Goal: Task Accomplishment & Management: Manage account settings

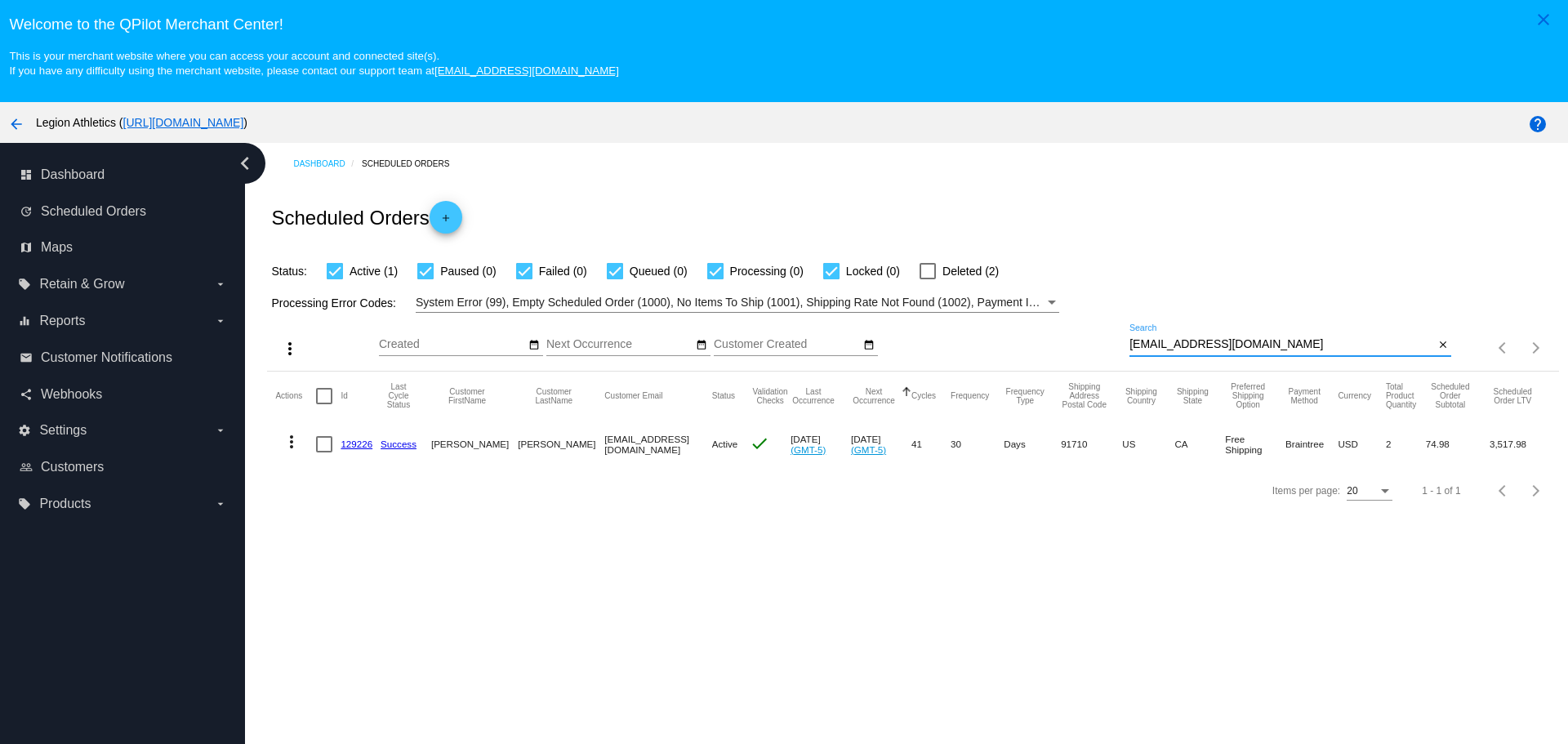
click at [1129, 343] on input "[EMAIL_ADDRESS][DOMAIN_NAME]" at bounding box center [1282, 344] width 305 height 13
drag, startPoint x: 1121, startPoint y: 343, endPoint x: 1244, endPoint y: 343, distance: 123.0
click at [1244, 343] on input "[EMAIL_ADDRESS][DOMAIN_NAME]" at bounding box center [1282, 344] width 305 height 13
paste input "[EMAIL_ADDRESS]"
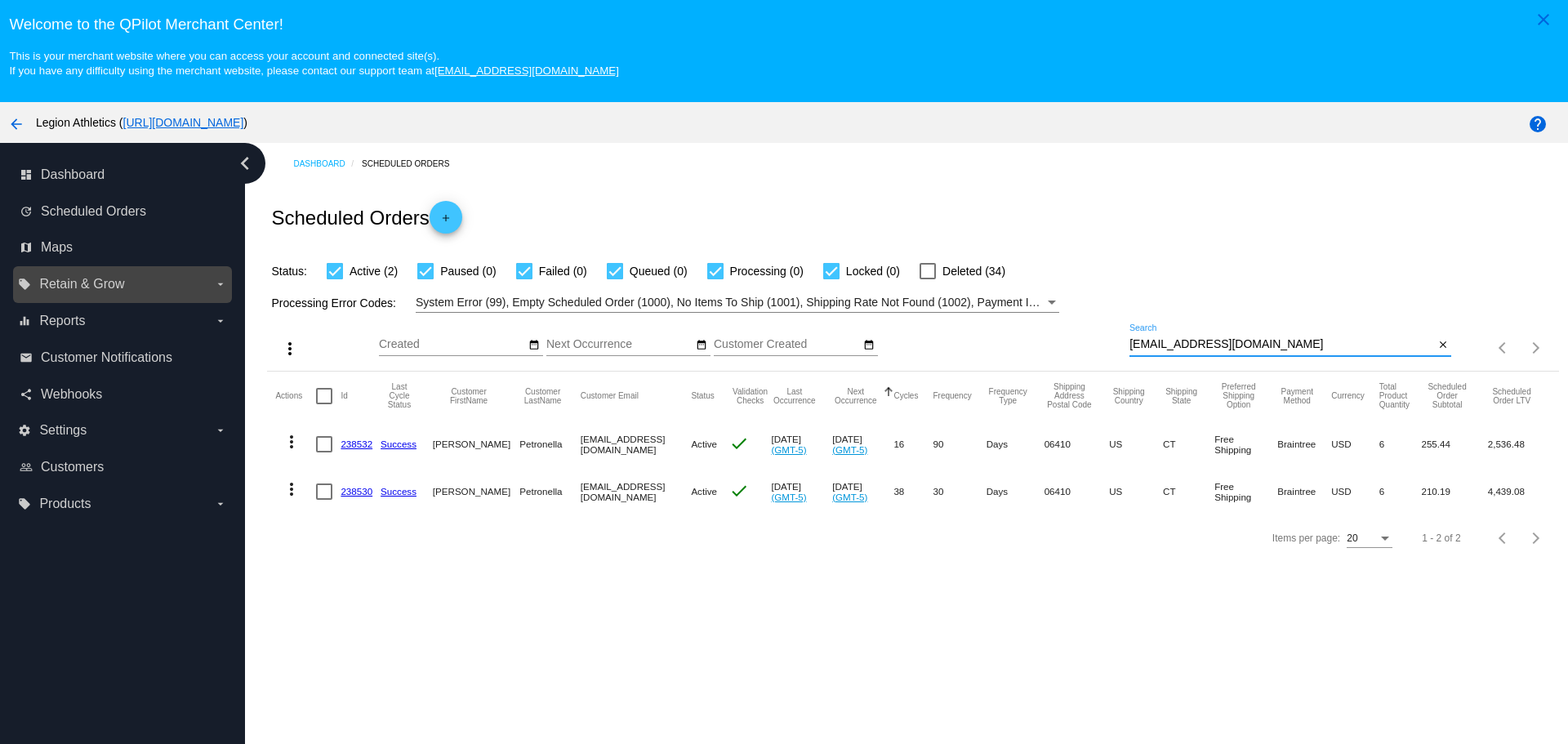
type input "[EMAIL_ADDRESS][DOMAIN_NAME]"
click at [209, 285] on label "local_offer Retain & Grow arrow_drop_down" at bounding box center [122, 284] width 208 height 26
click at [0, 0] on input "local_offer Retain & Grow arrow_drop_down" at bounding box center [0, 0] width 0 height 0
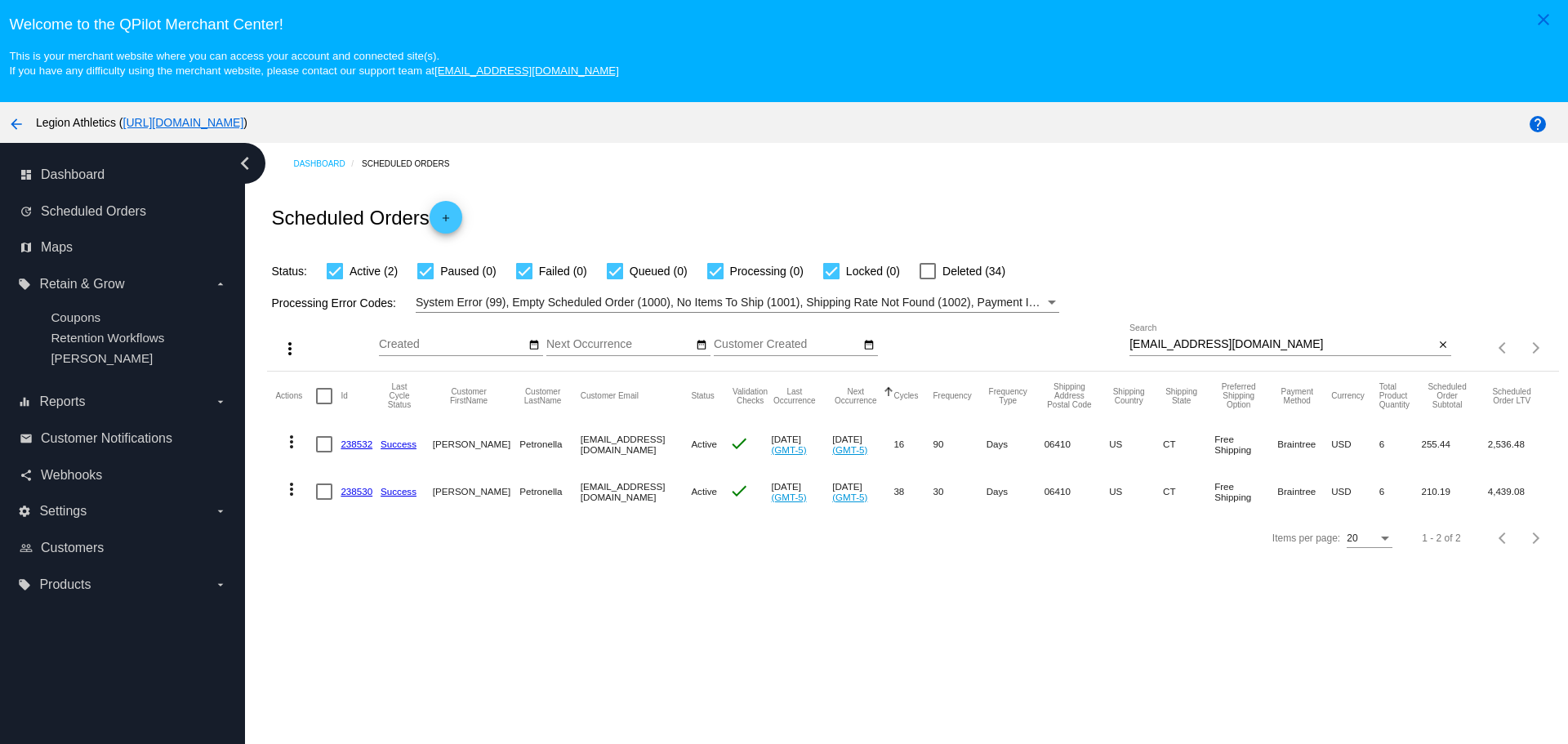
click at [361, 495] on link "238530" at bounding box center [356, 491] width 32 height 11
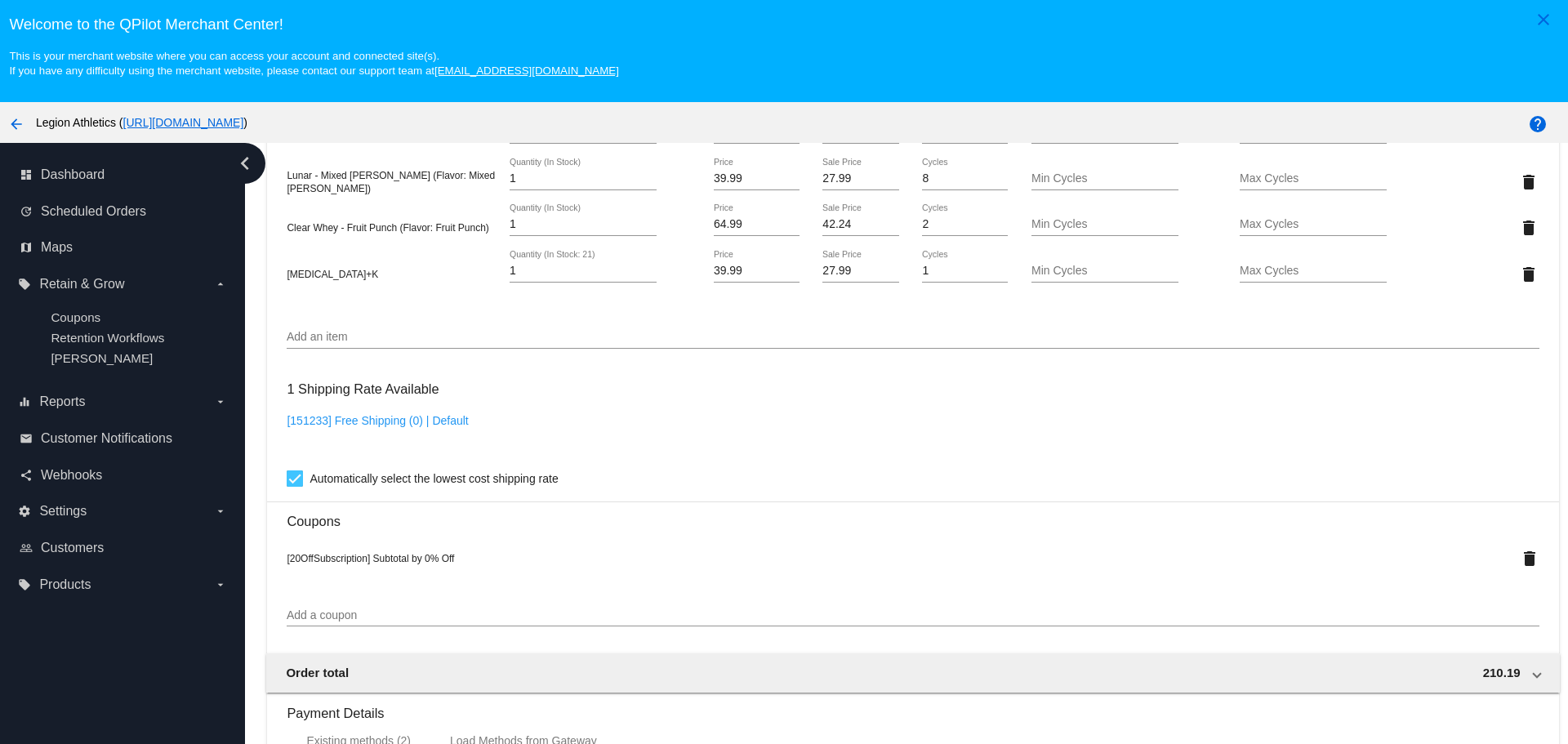
scroll to position [1388, 0]
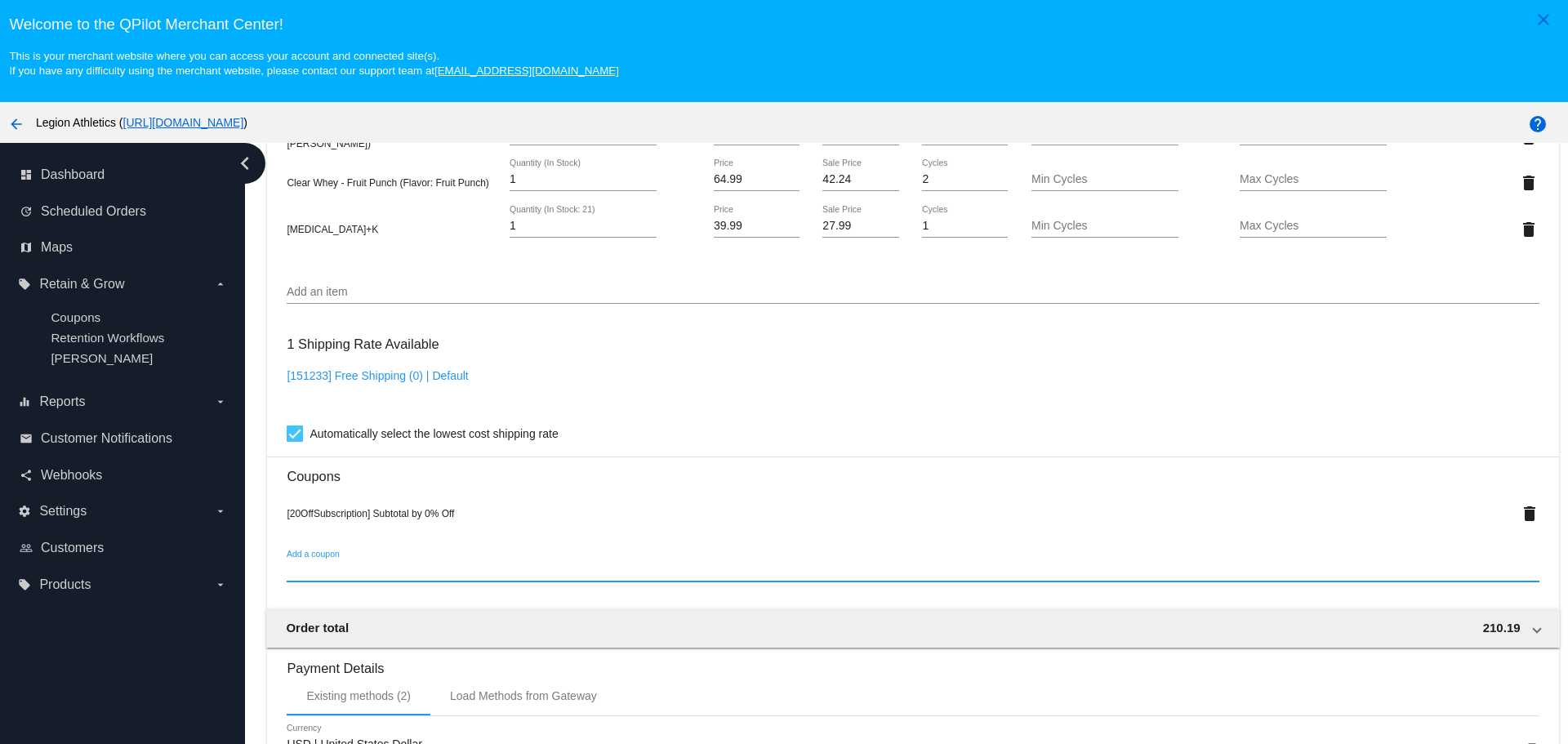
click at [350, 565] on input "Add a coupon" at bounding box center [912, 571] width 1252 height 13
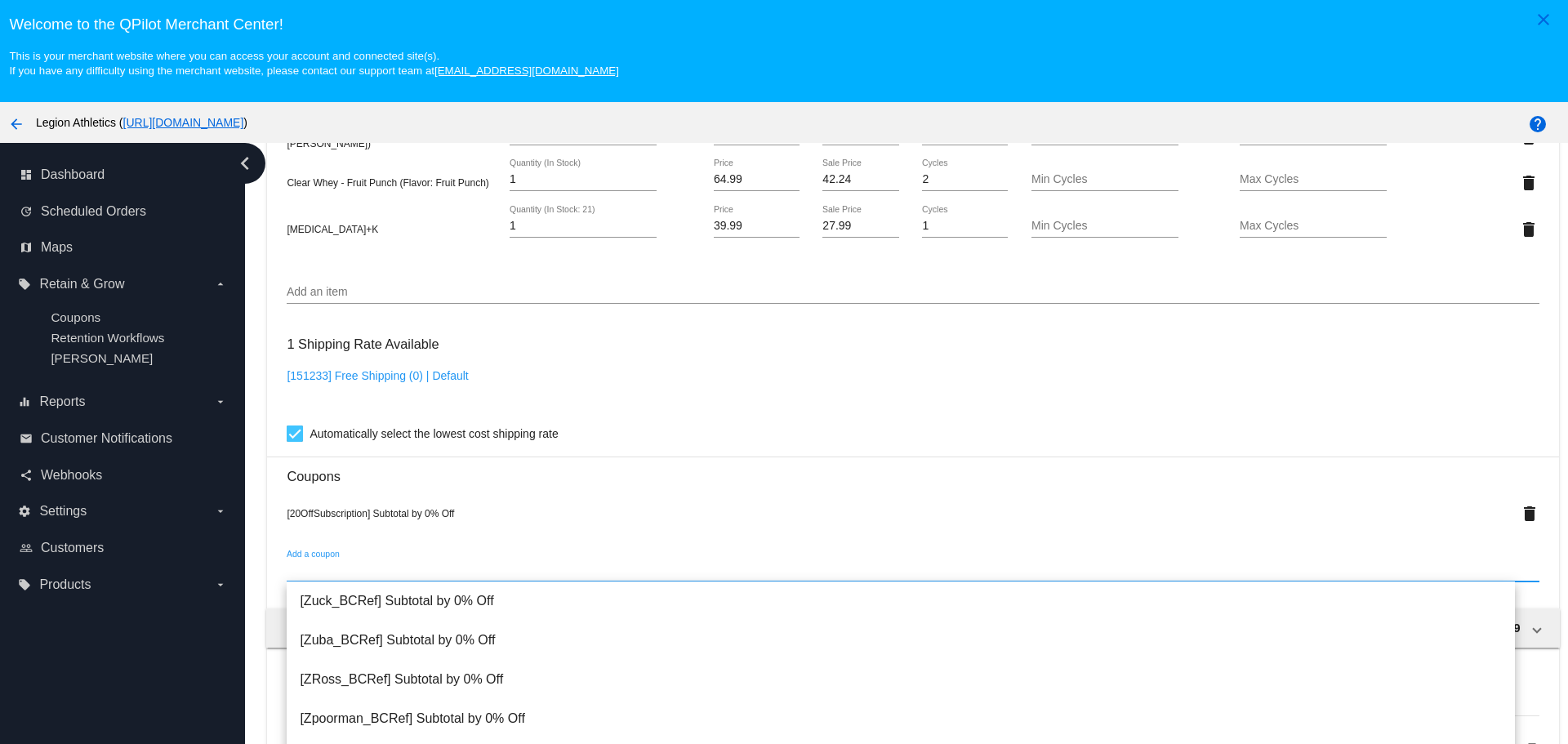
paste input "sub_shipdelay10_25"
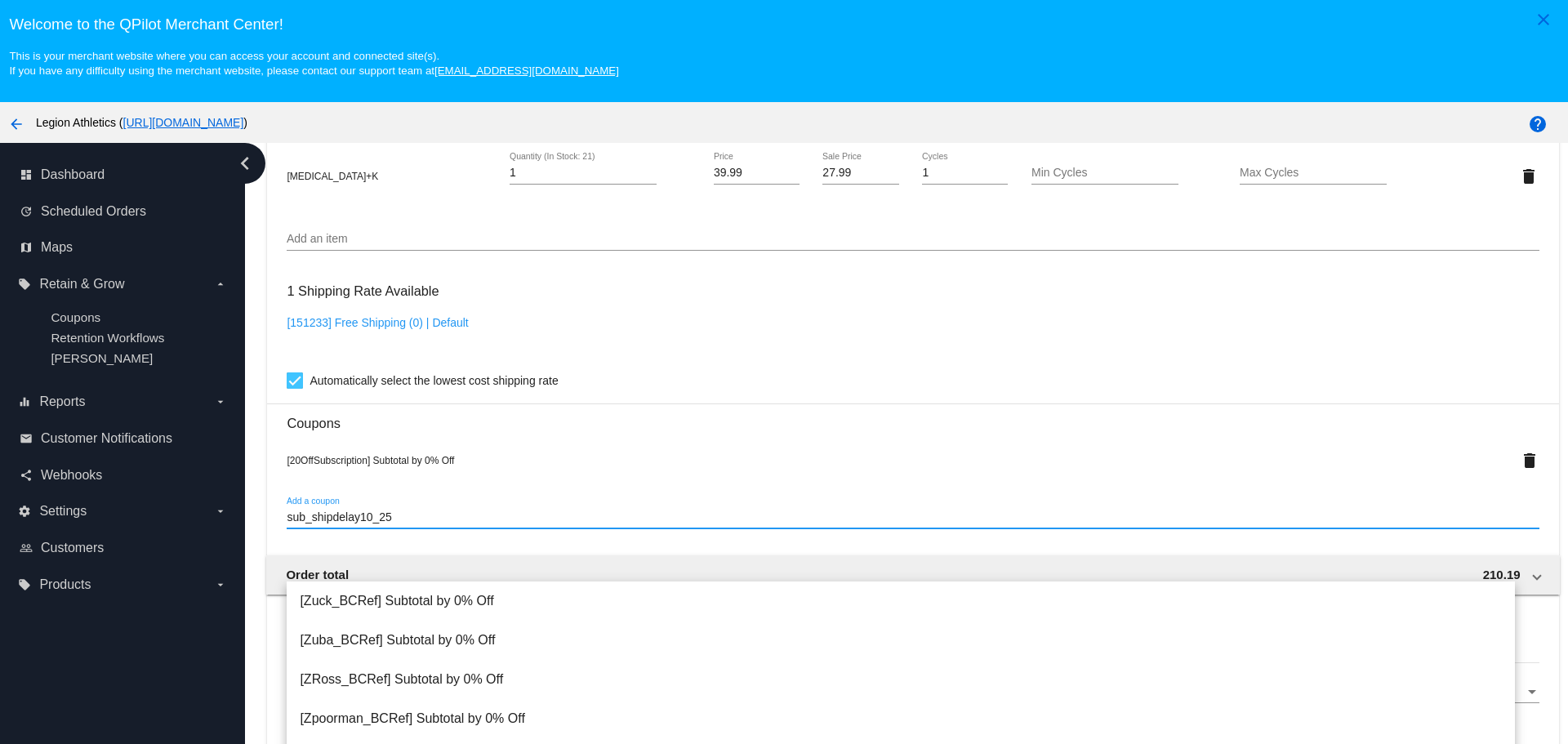
scroll to position [1470, 0]
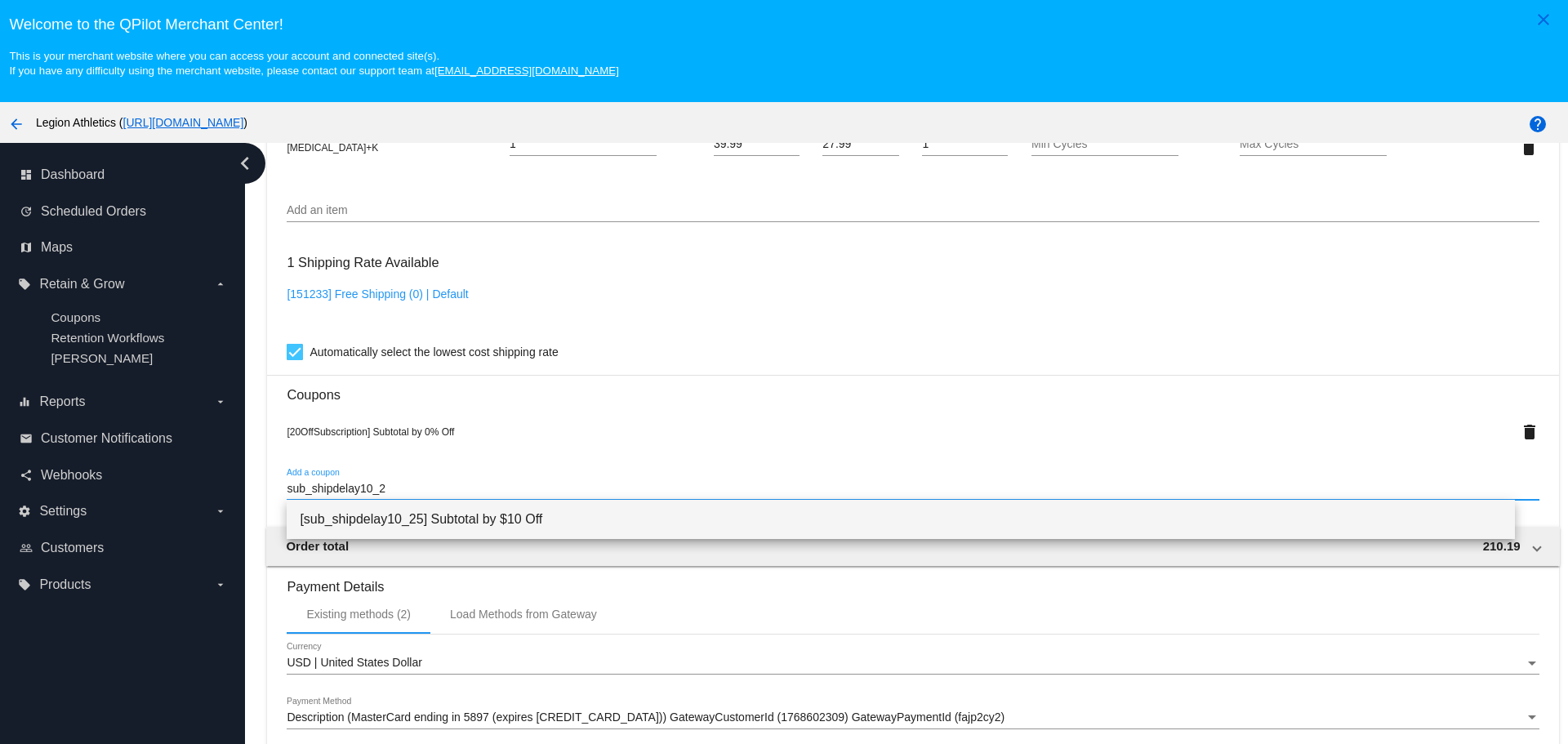
type input "sub_shipdelay10_2"
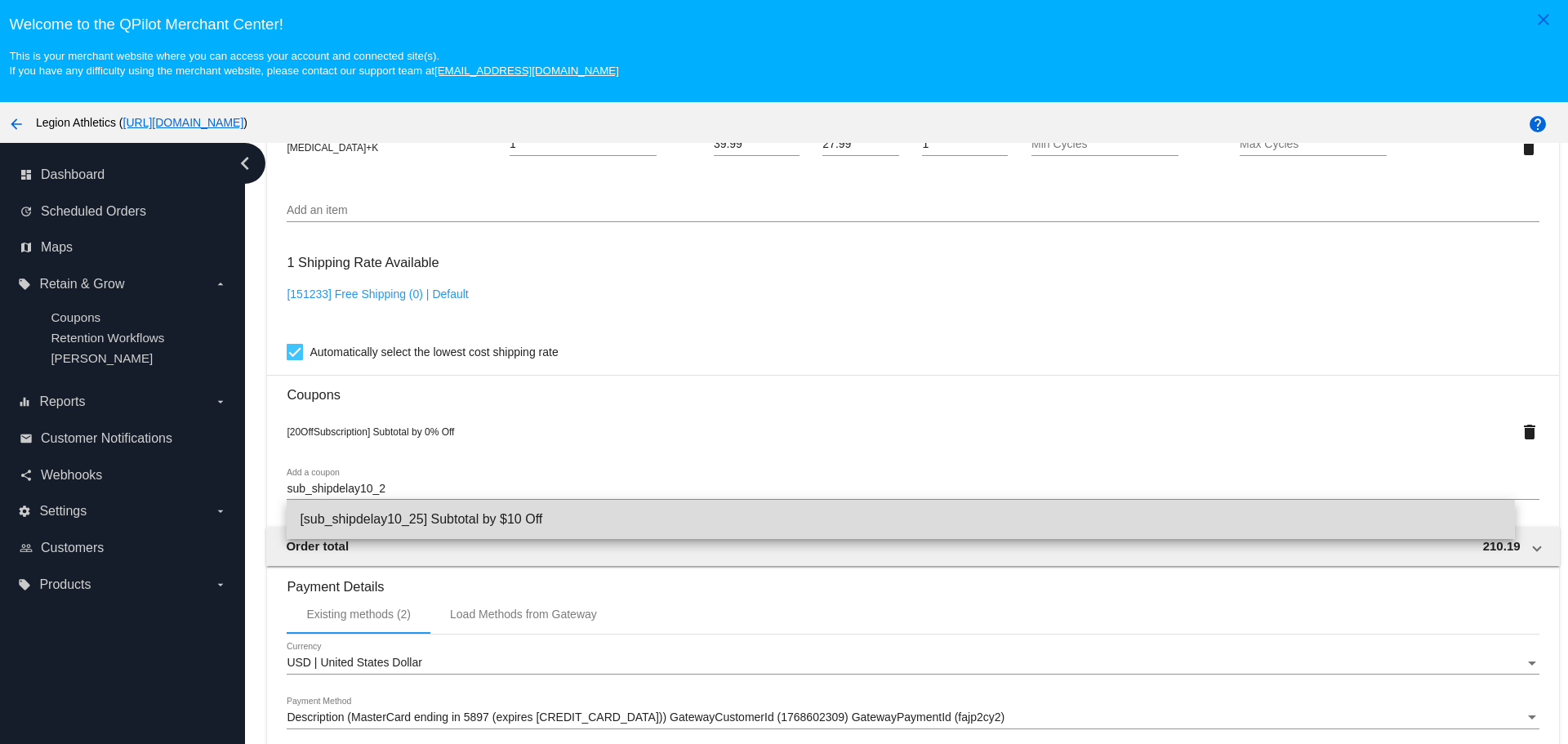
click at [449, 520] on span "[sub_shipdelay10_25] Subtotal by $10 Off" at bounding box center [901, 518] width 1202 height 39
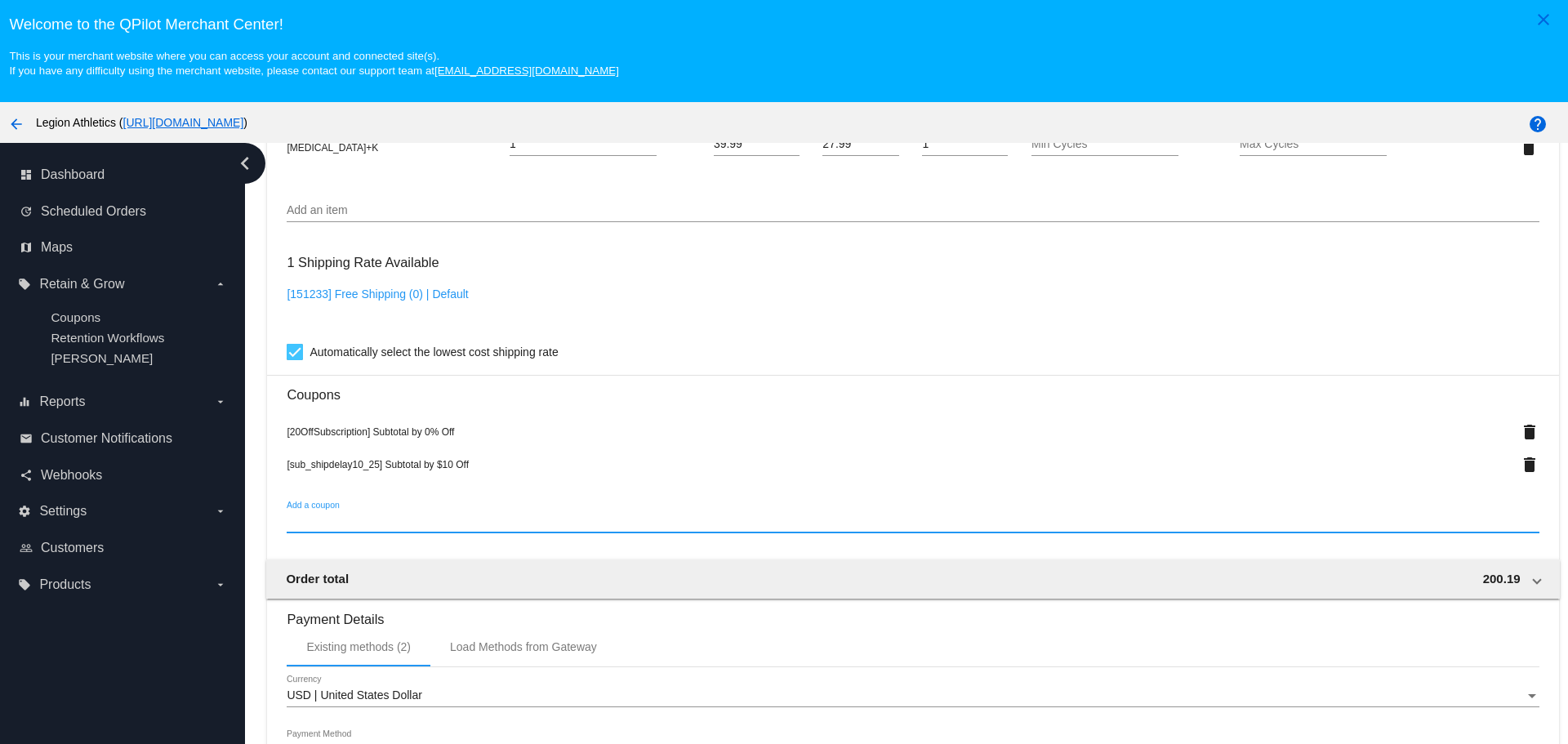
scroll to position [1551, 0]
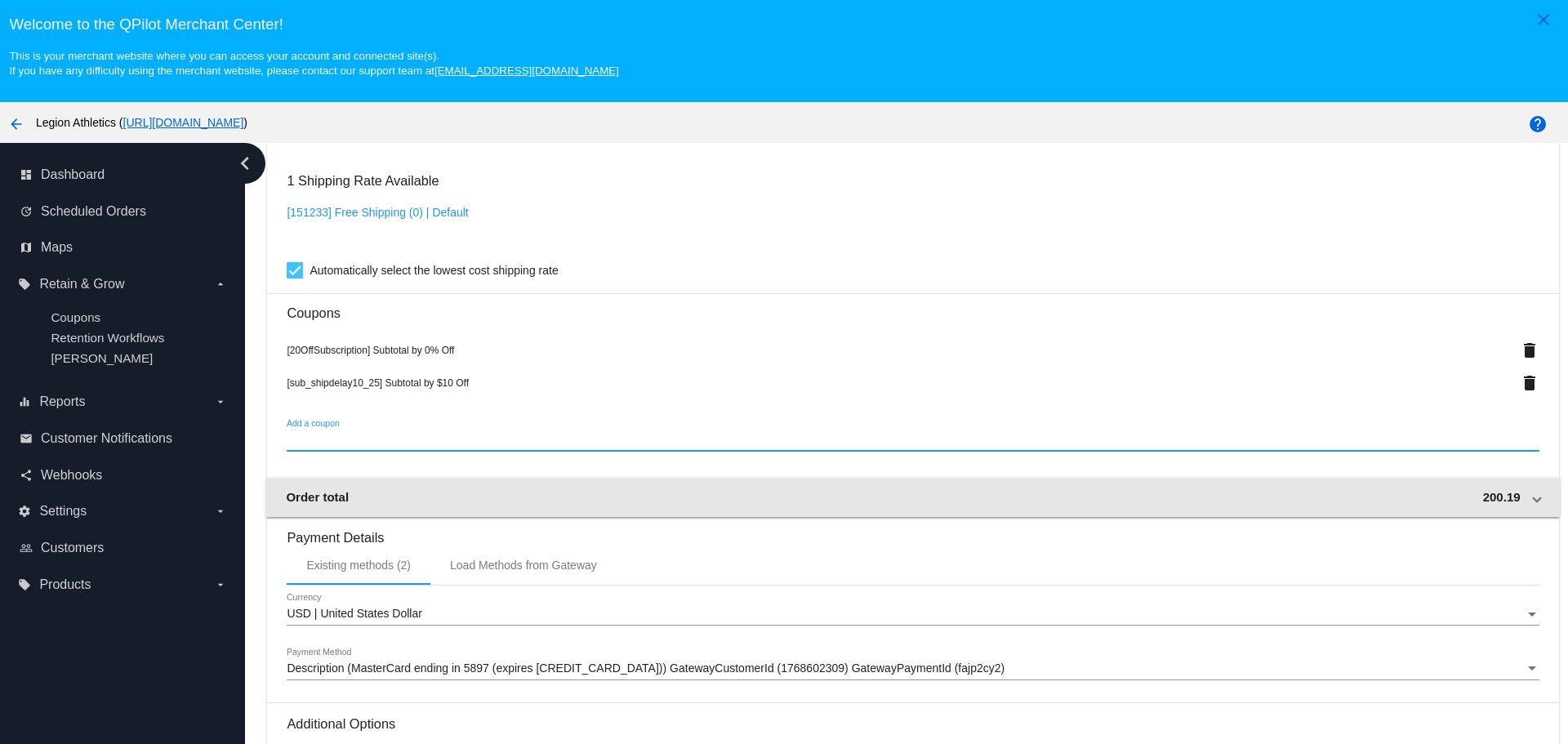
click at [1473, 506] on mat-expansion-panel-header "Order total 200.19" at bounding box center [913, 497] width 1293 height 39
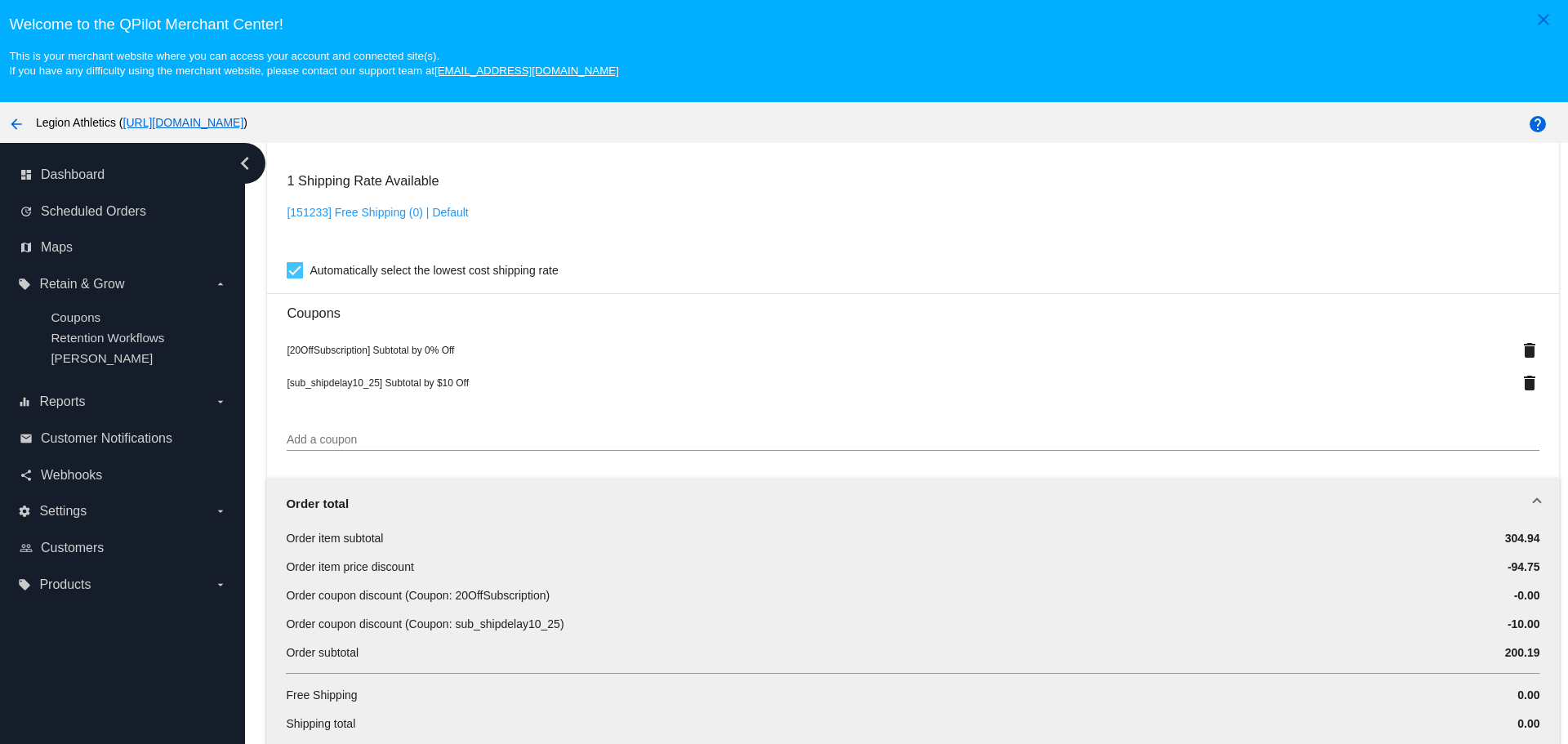
click at [1499, 502] on div "Order total" at bounding box center [909, 503] width 1247 height 14
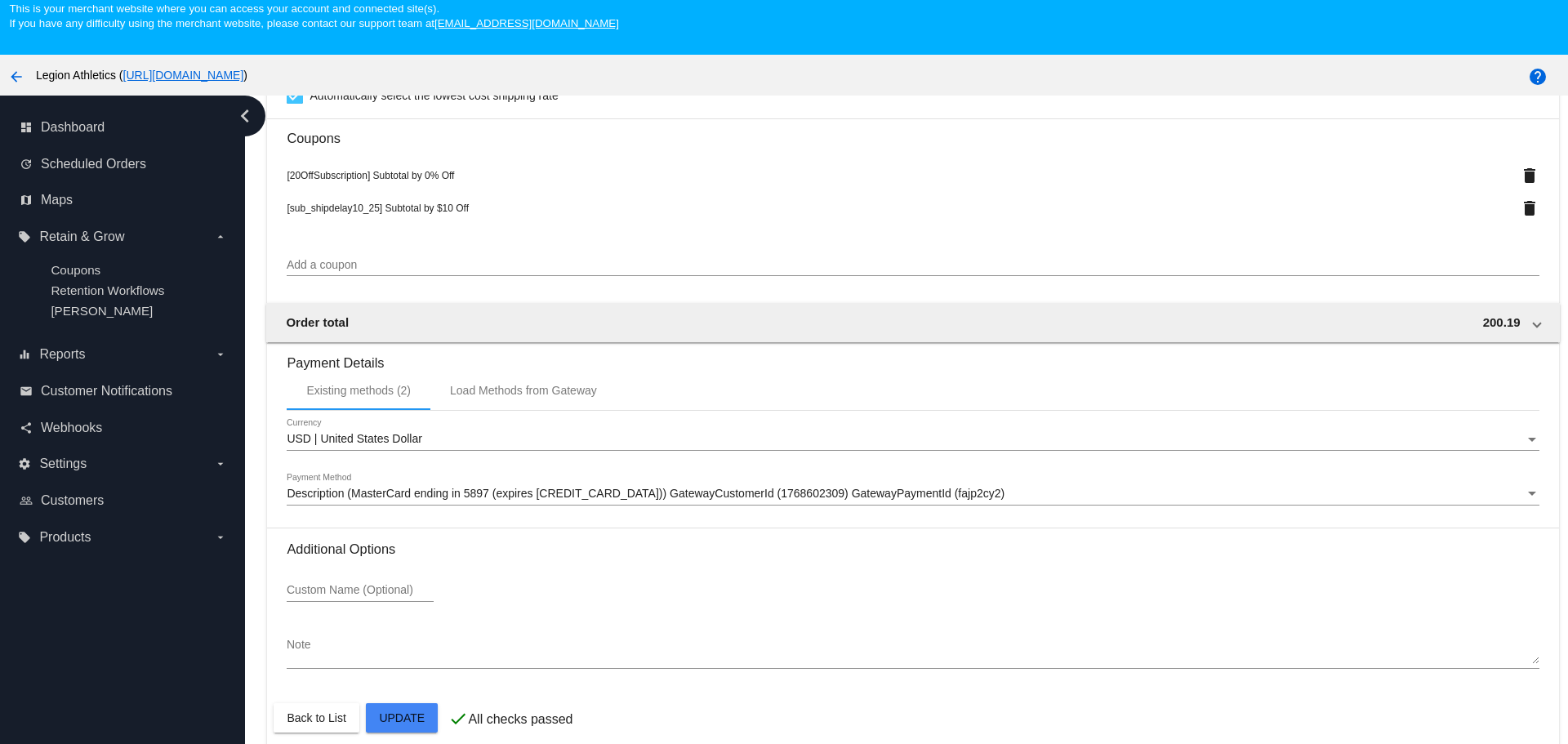
scroll to position [102, 0]
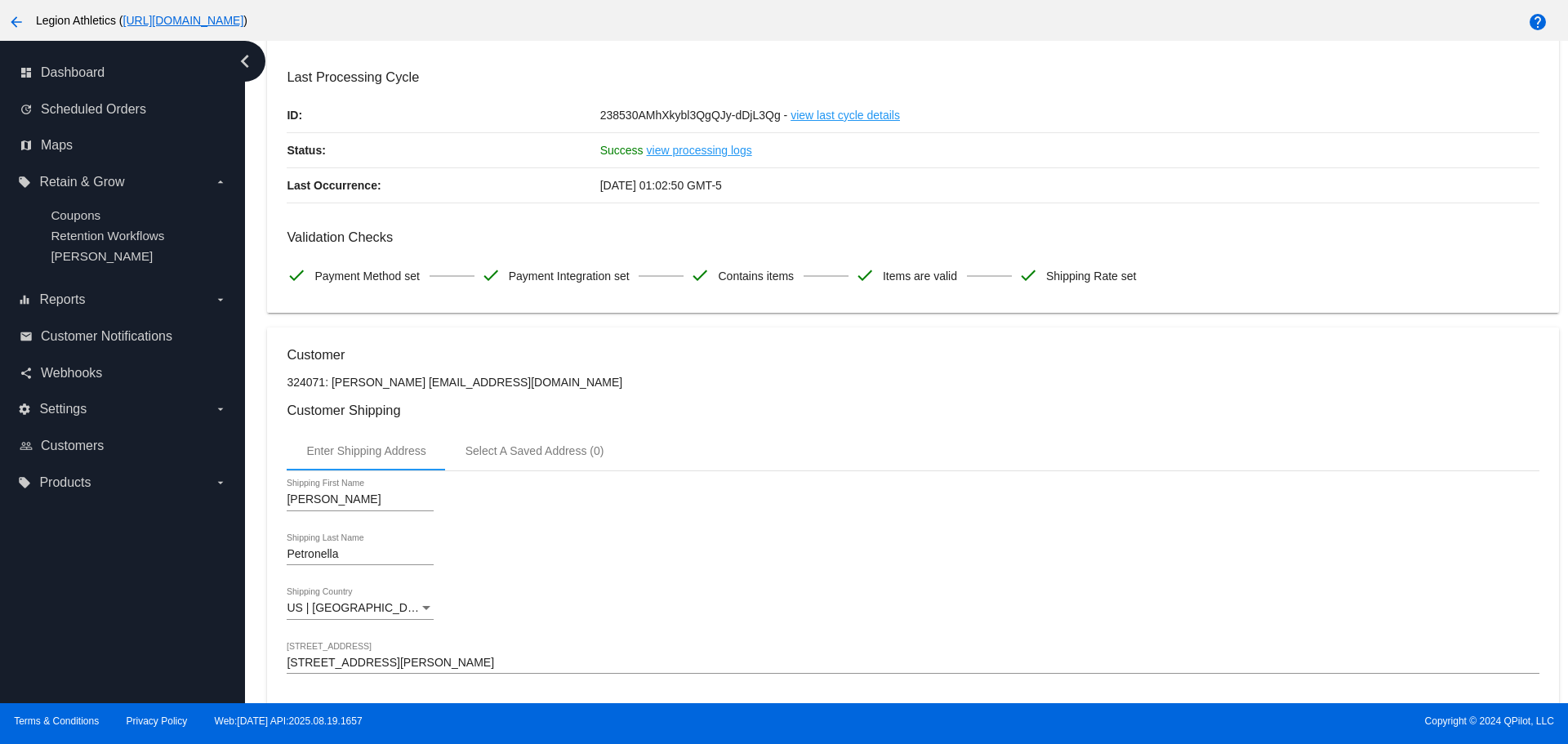
scroll to position [0, 0]
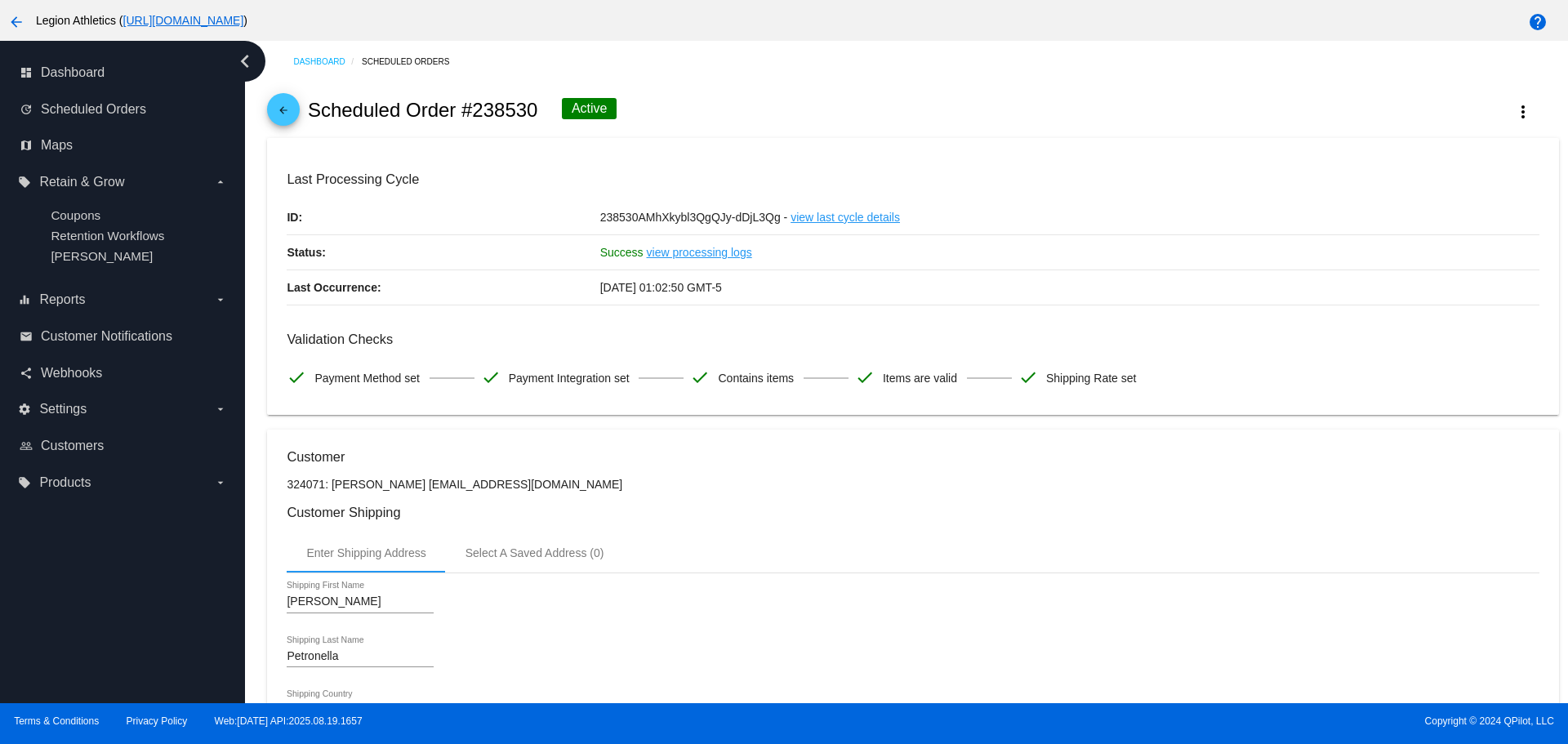
click at [274, 92] on div "arrow_back Scheduled Order #238530 Active more_vert" at bounding box center [913, 110] width 1292 height 55
click at [280, 106] on mat-icon "arrow_back" at bounding box center [284, 114] width 20 height 20
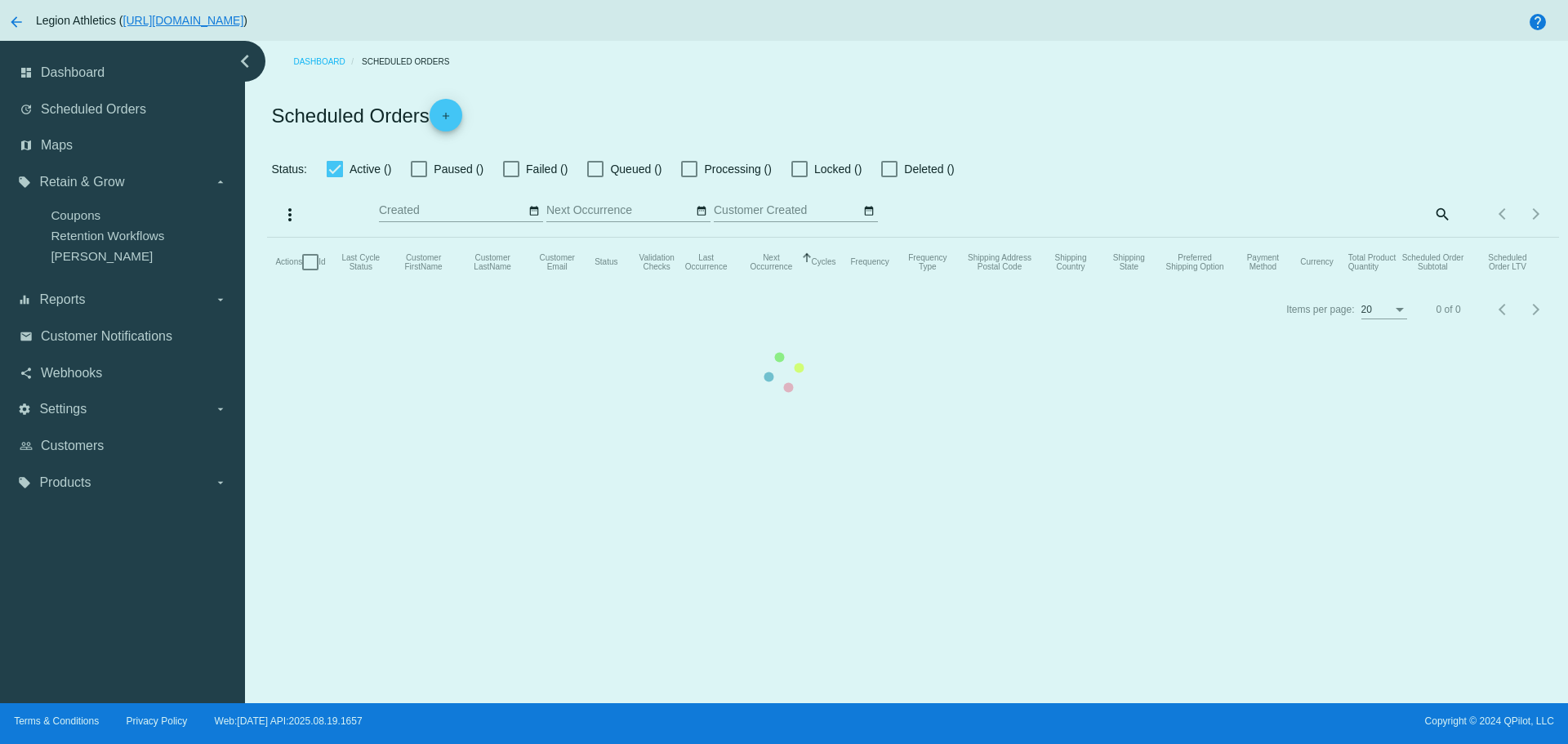
checkbox input "true"
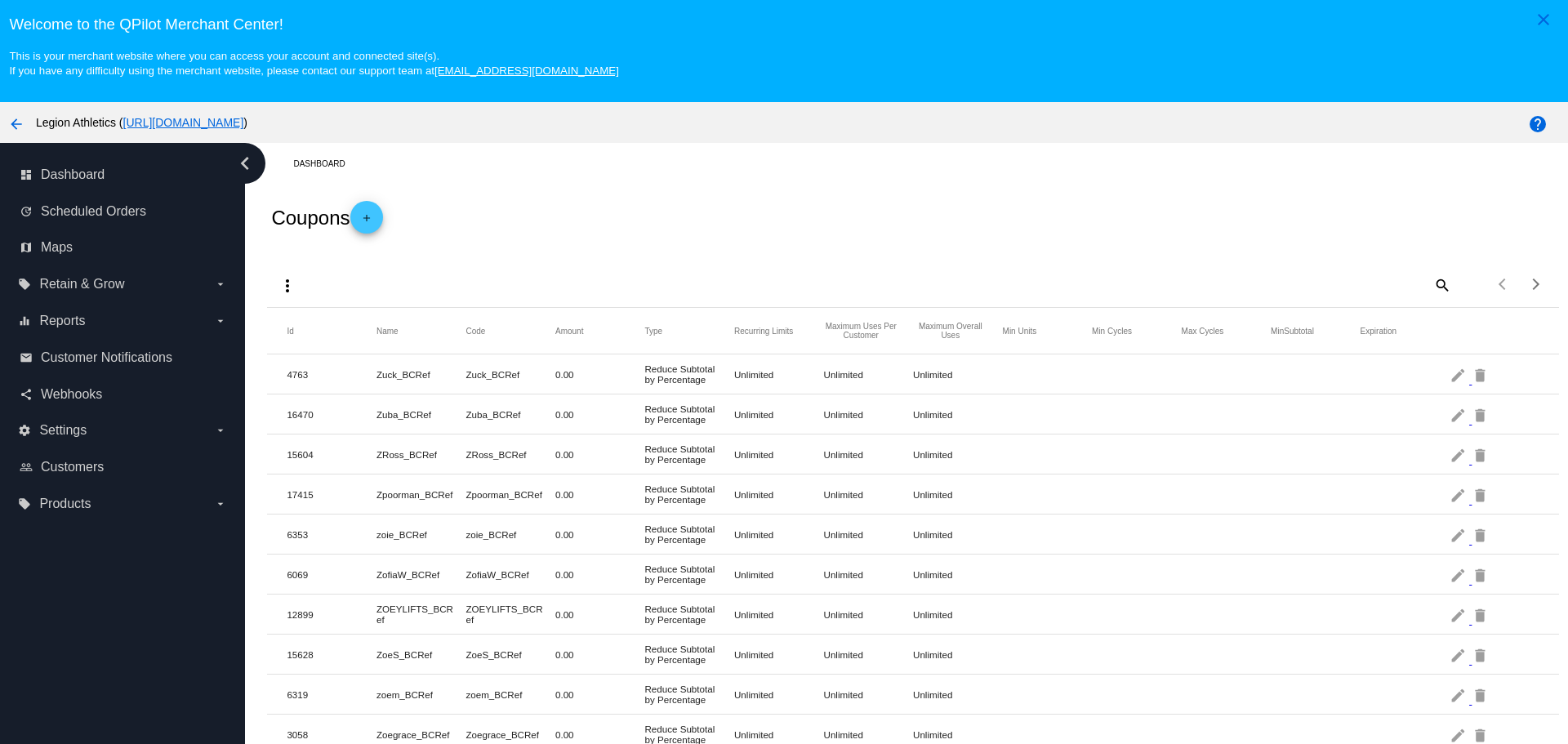
click at [344, 215] on h2 "Coupons add" at bounding box center [326, 217] width 111 height 33
click at [366, 215] on mat-icon "add" at bounding box center [367, 222] width 20 height 20
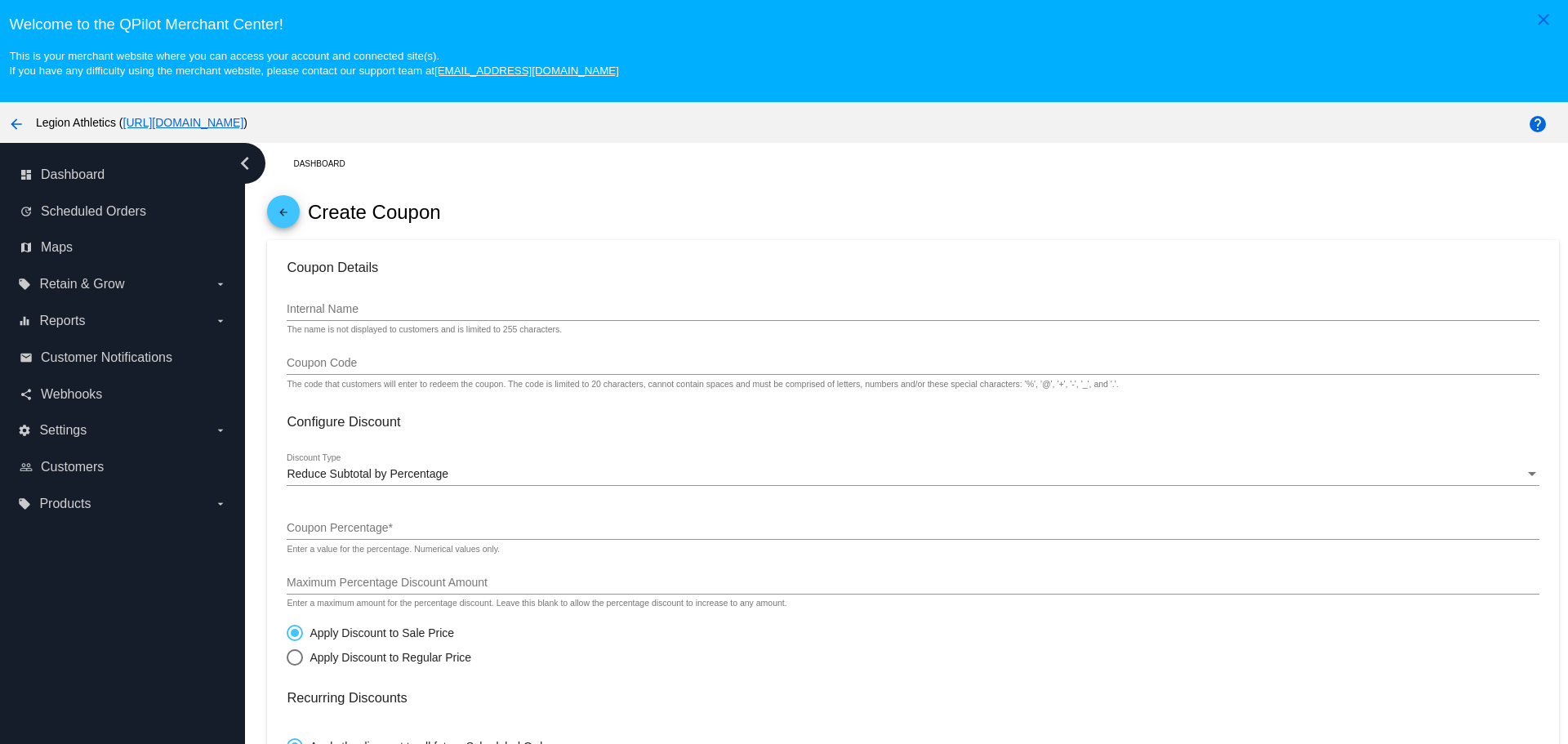
click at [383, 308] on input "Internal Name" at bounding box center [912, 309] width 1252 height 13
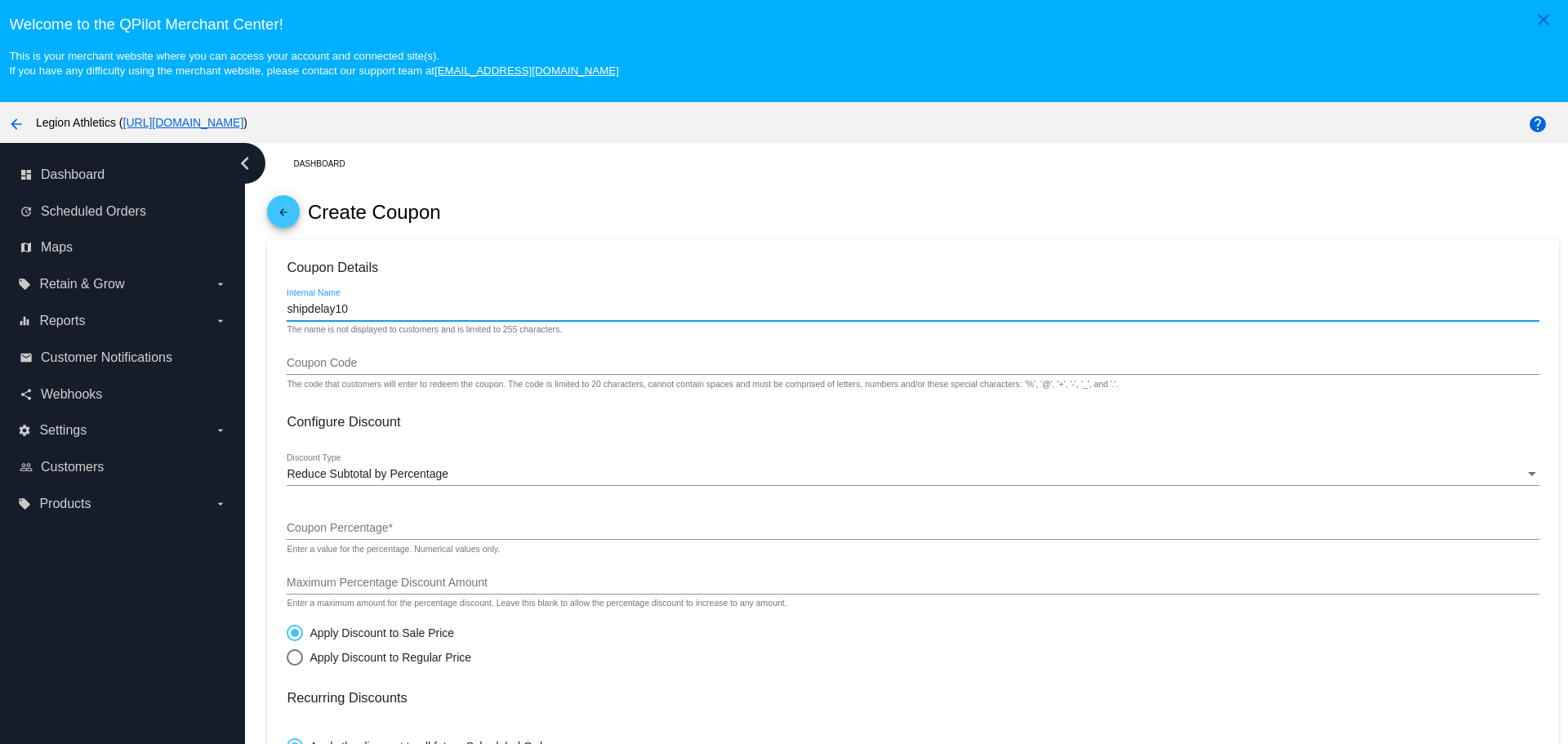
click at [286, 312] on input "shipdelay10" at bounding box center [912, 309] width 1252 height 13
click at [403, 312] on input "sub_shipdelay10" at bounding box center [912, 309] width 1252 height 13
drag, startPoint x: 403, startPoint y: 312, endPoint x: 334, endPoint y: 310, distance: 69.0
click at [334, 310] on input "sub_shipdelay10_08" at bounding box center [912, 309] width 1252 height 13
click at [389, 310] on input "sub_shipdelay10_08" at bounding box center [912, 309] width 1252 height 13
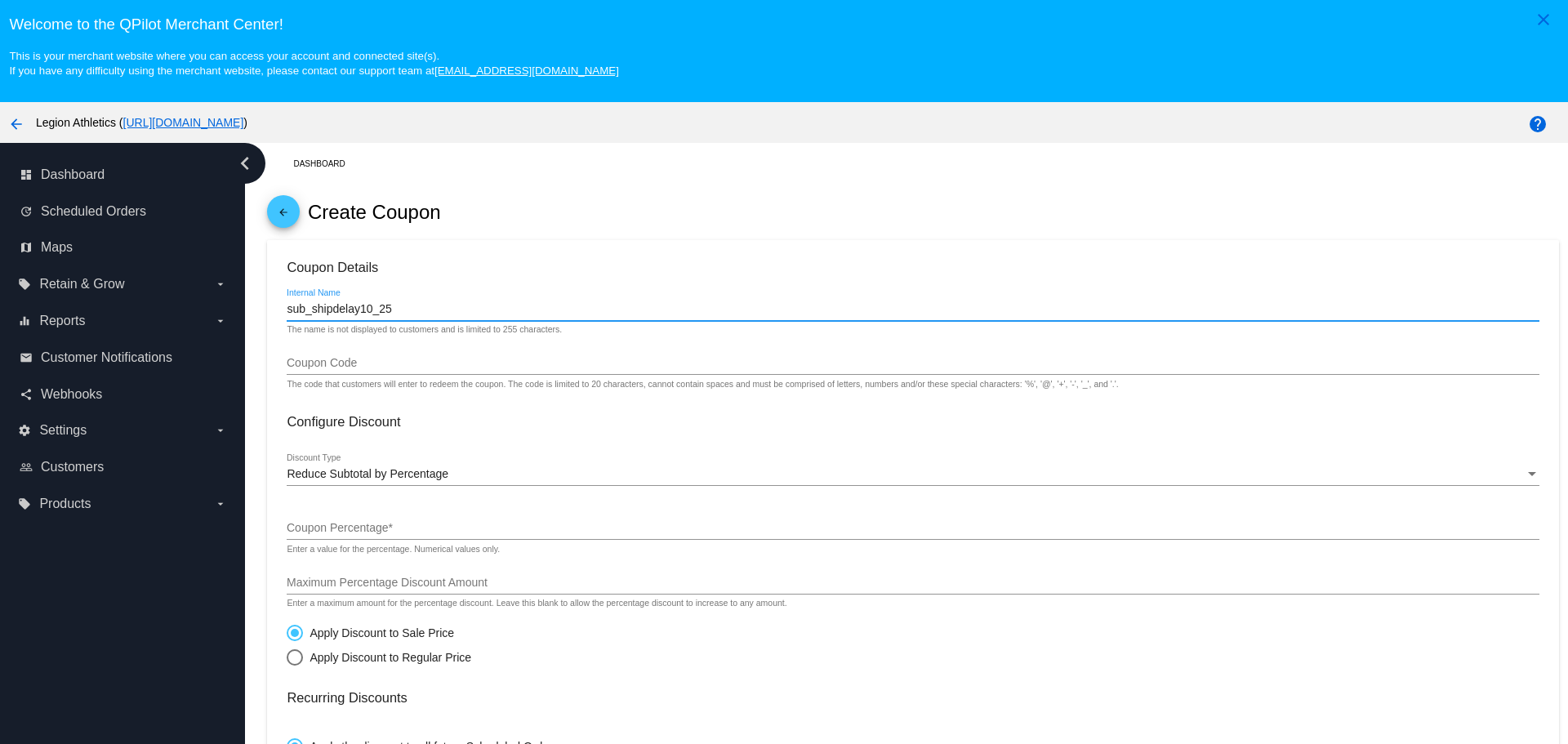
drag, startPoint x: 392, startPoint y: 310, endPoint x: 288, endPoint y: 310, distance: 104.0
click at [288, 310] on input "sub_shipdelay10_25" at bounding box center [912, 309] width 1252 height 13
type input "sub_shipdelay10_25"
click at [338, 368] on input "Coupon Code" at bounding box center [912, 363] width 1252 height 13
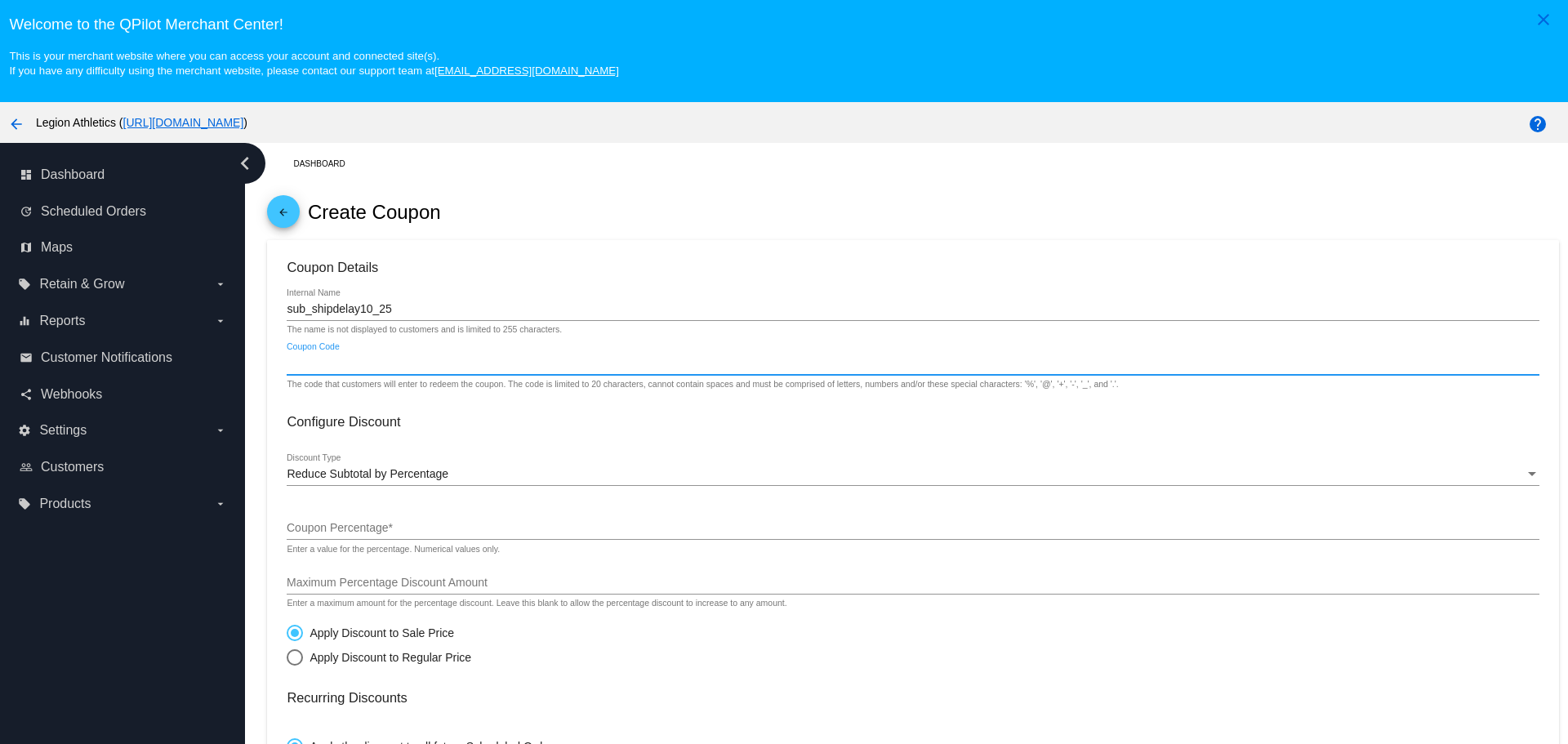
paste input "sub_shipdelay10_25"
type input "sub_shipdelay10_25"
click at [339, 464] on div "Reduce Subtotal by Percentage Discount Type" at bounding box center [912, 469] width 1252 height 32
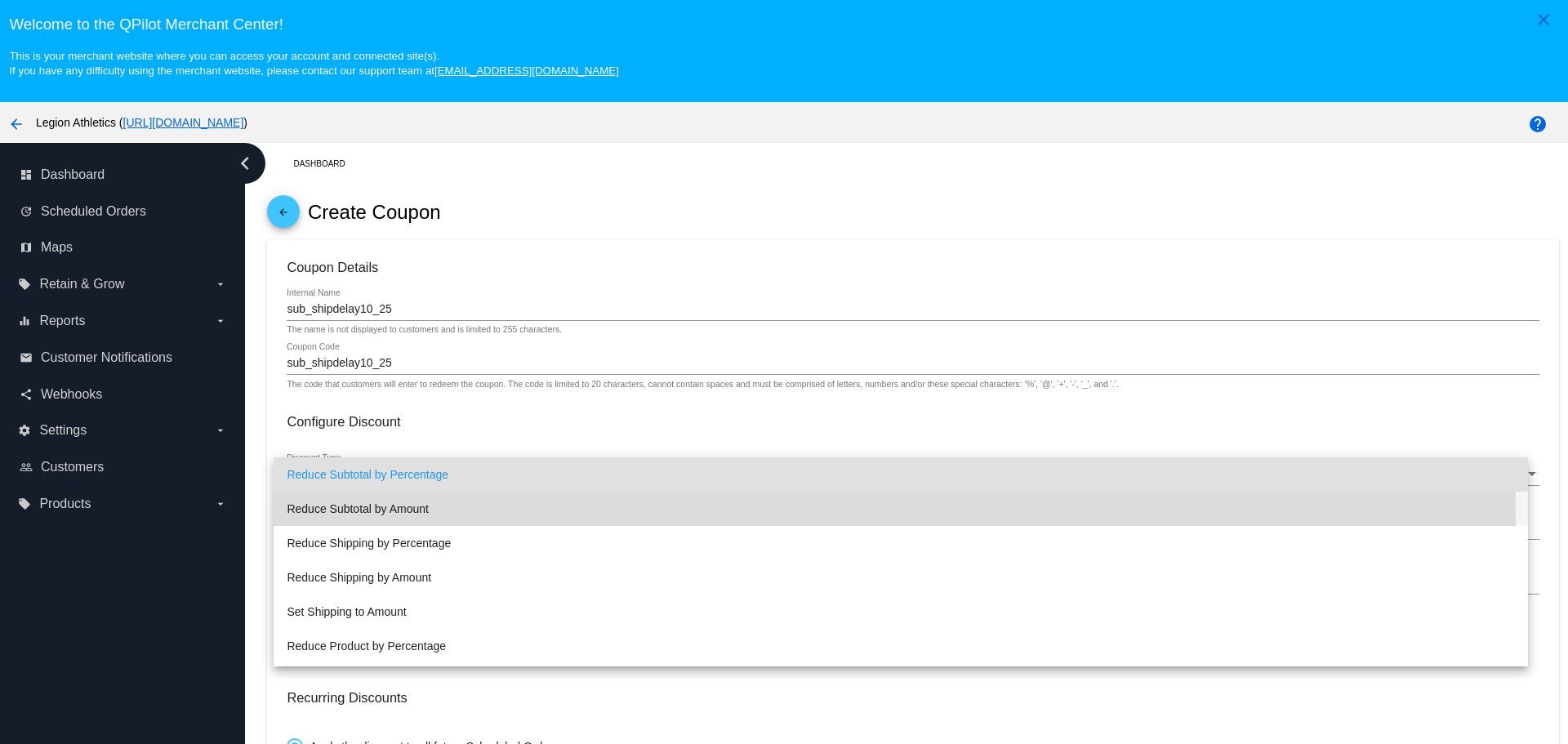
click at [384, 515] on span "Reduce Subtotal by Amount" at bounding box center [900, 508] width 1227 height 34
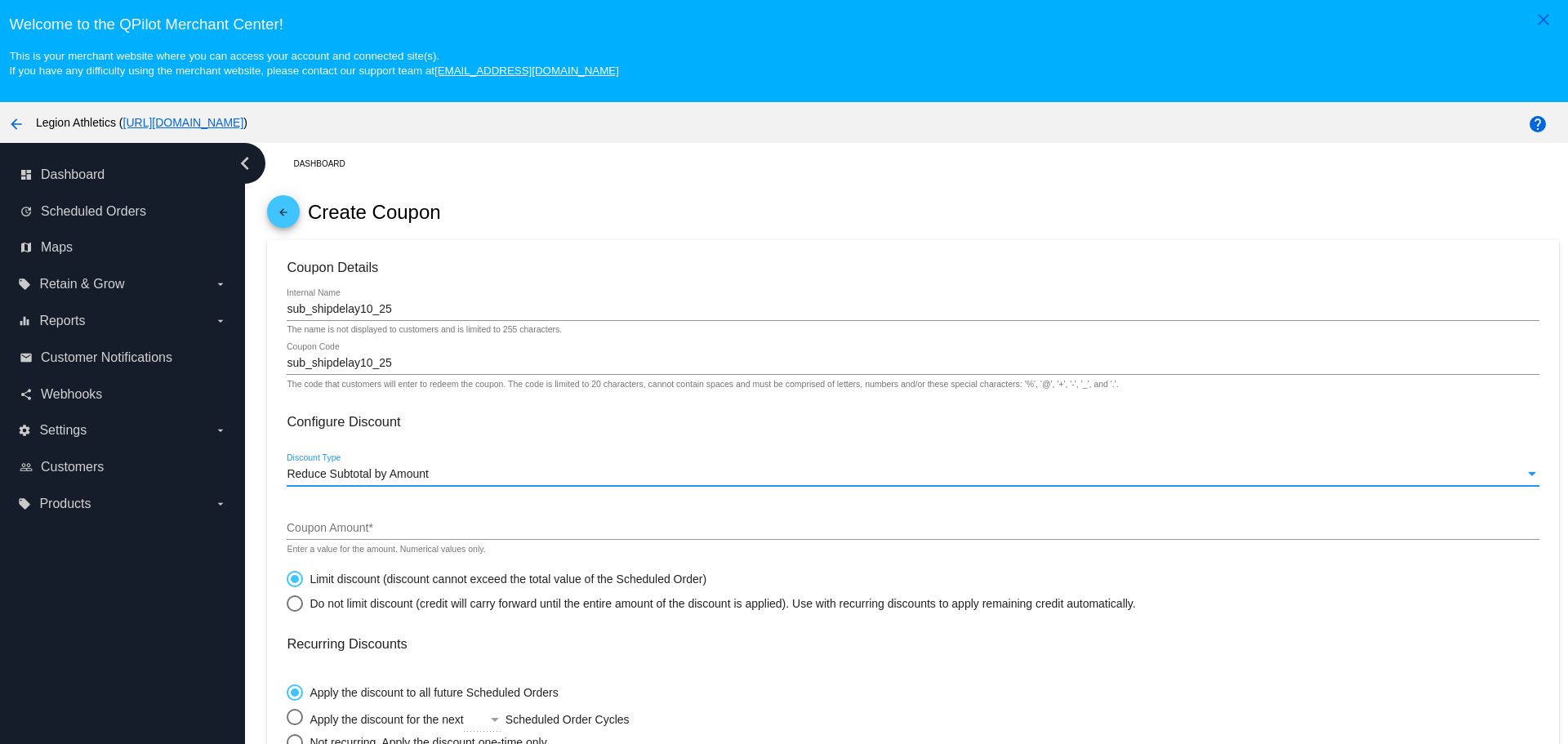
click at [376, 527] on input "Coupon Amount *" at bounding box center [912, 528] width 1252 height 13
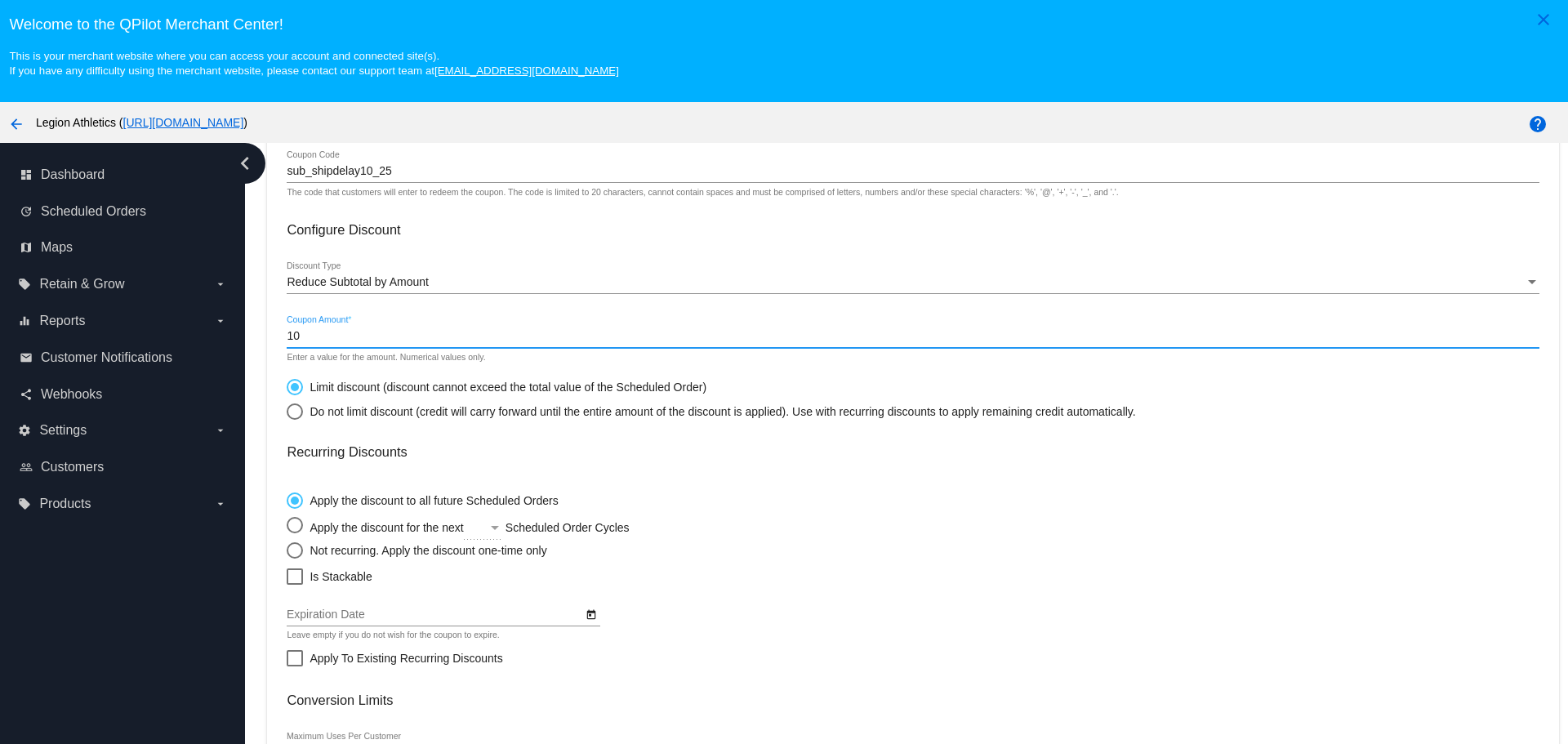
scroll to position [245, 0]
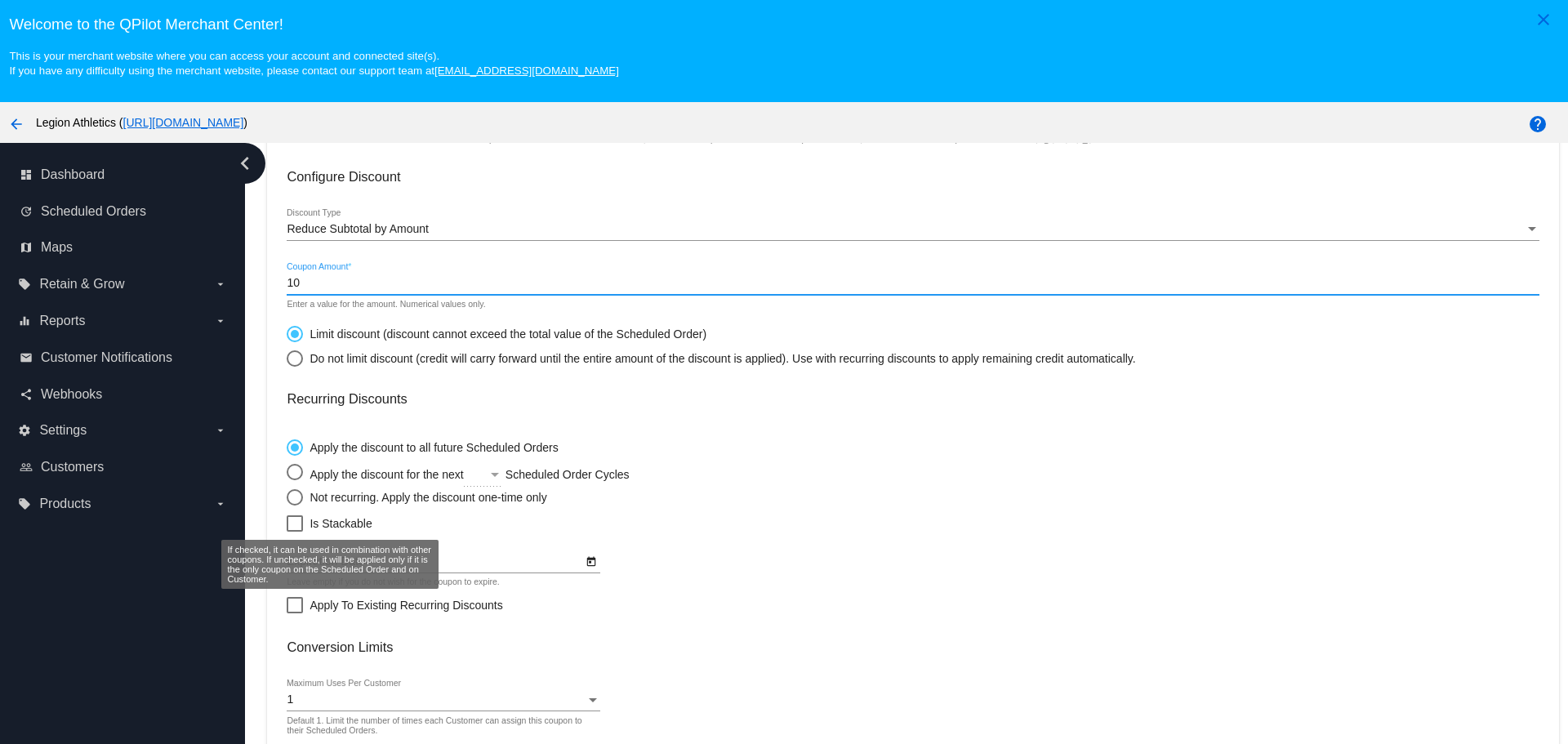
type input "10"
click at [295, 523] on div at bounding box center [295, 524] width 16 height 16
click at [295, 532] on input "Is Stackable" at bounding box center [294, 532] width 1 height 1
checkbox input "true"
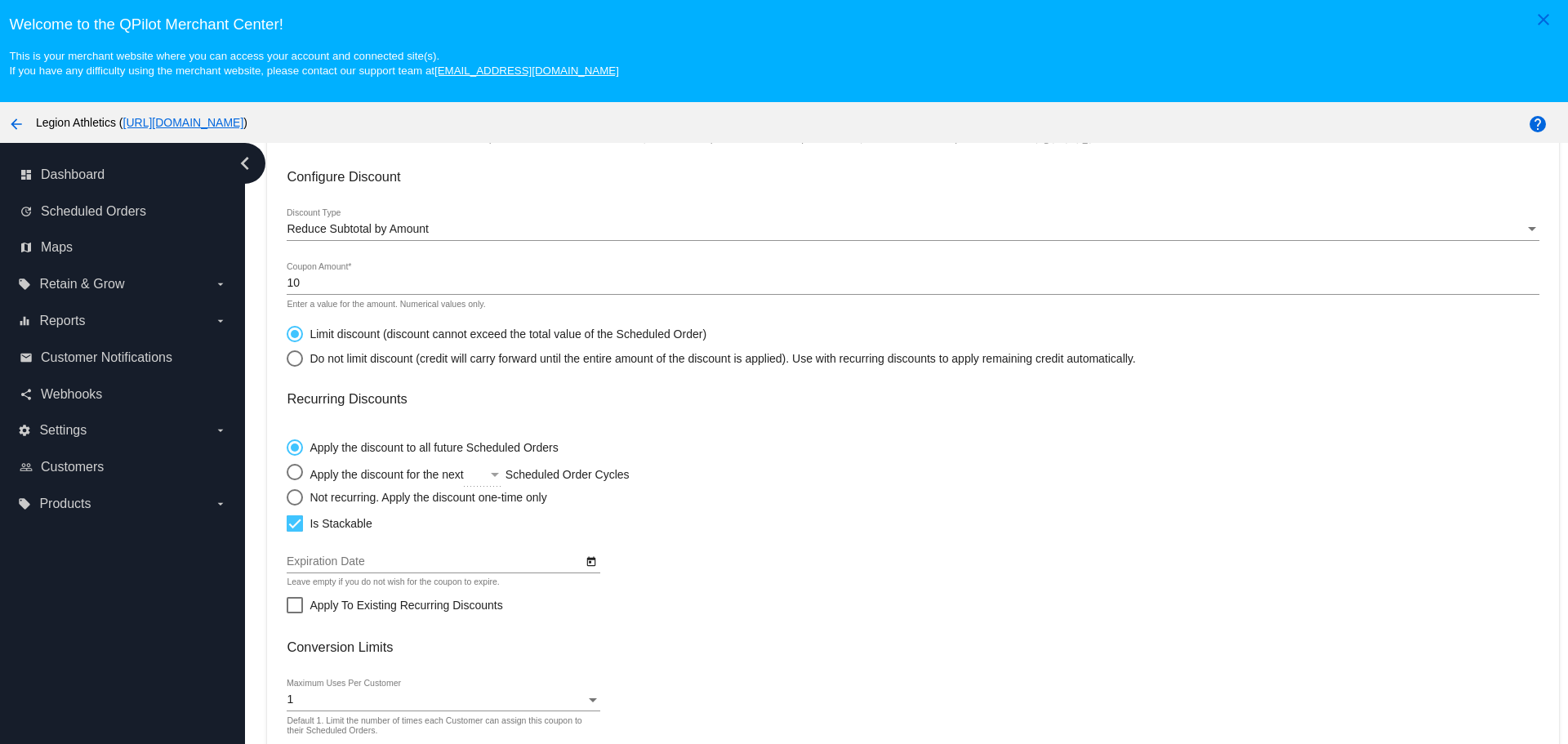
click at [295, 496] on div "Select an option" at bounding box center [295, 498] width 16 height 16
click at [286, 497] on input "Not recurring. Apply the discount one-time only" at bounding box center [286, 497] width 1 height 1
radio input "true"
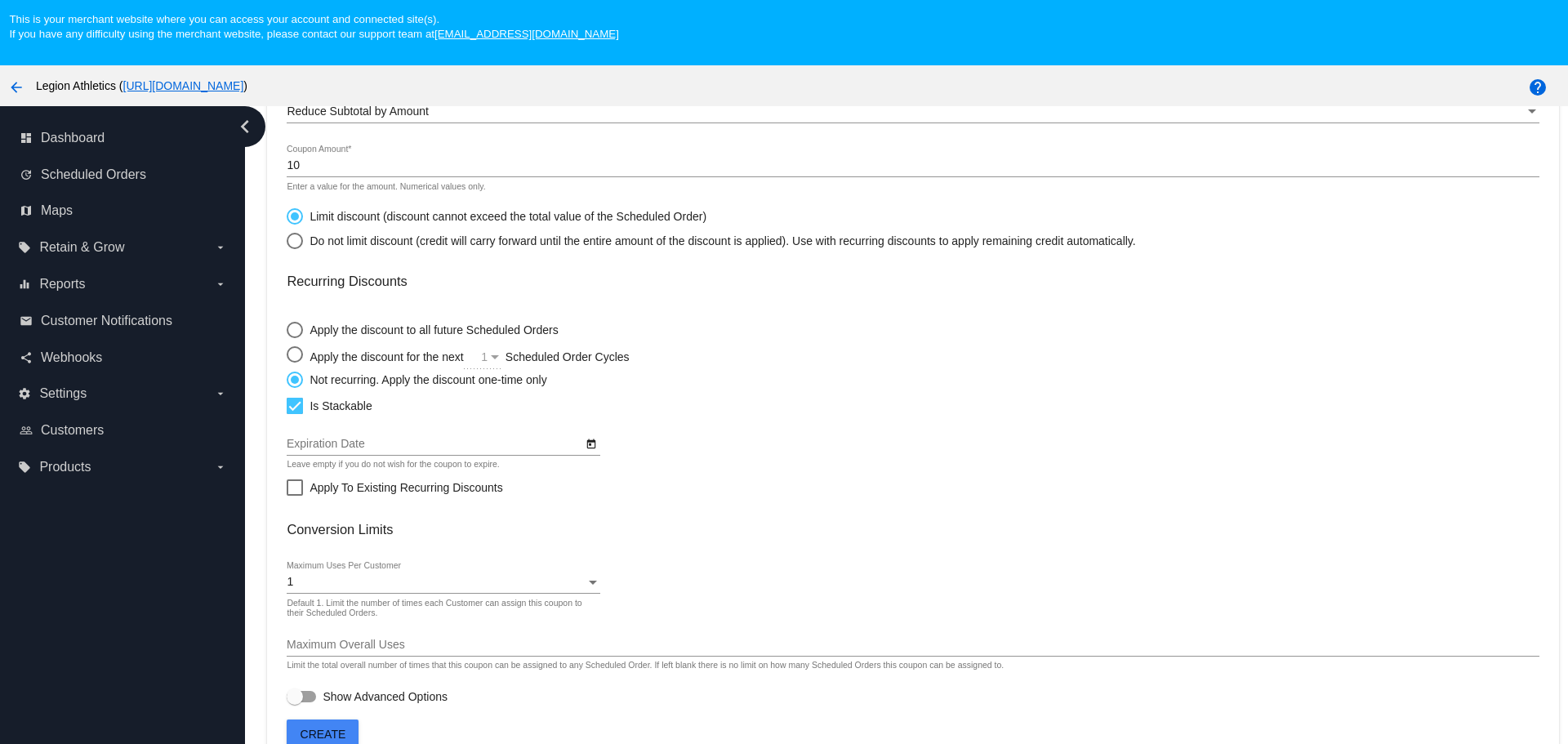
scroll to position [82, 0]
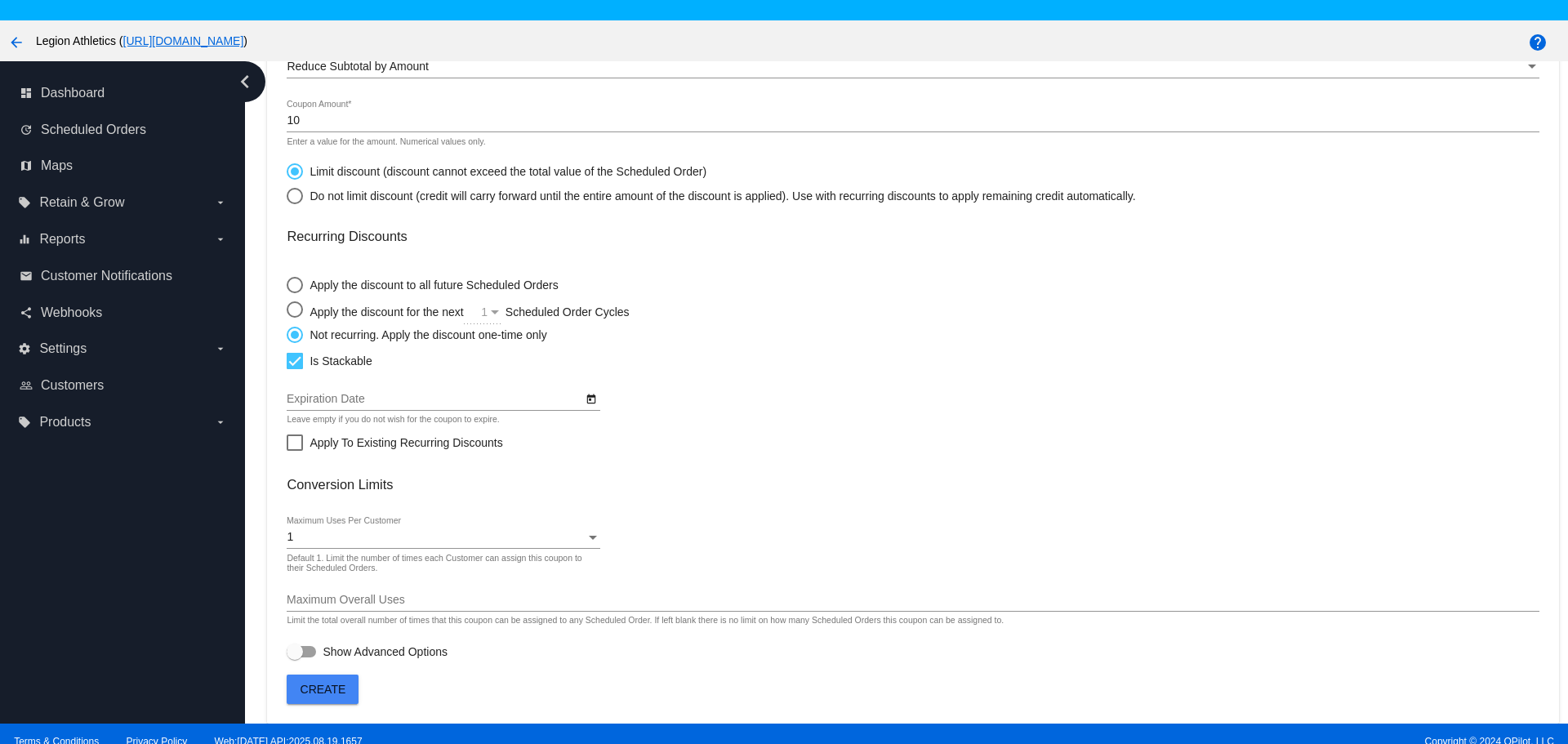
click at [311, 652] on div at bounding box center [301, 652] width 29 height 12
click at [295, 657] on input "Show Advanced Options" at bounding box center [294, 657] width 1 height 1
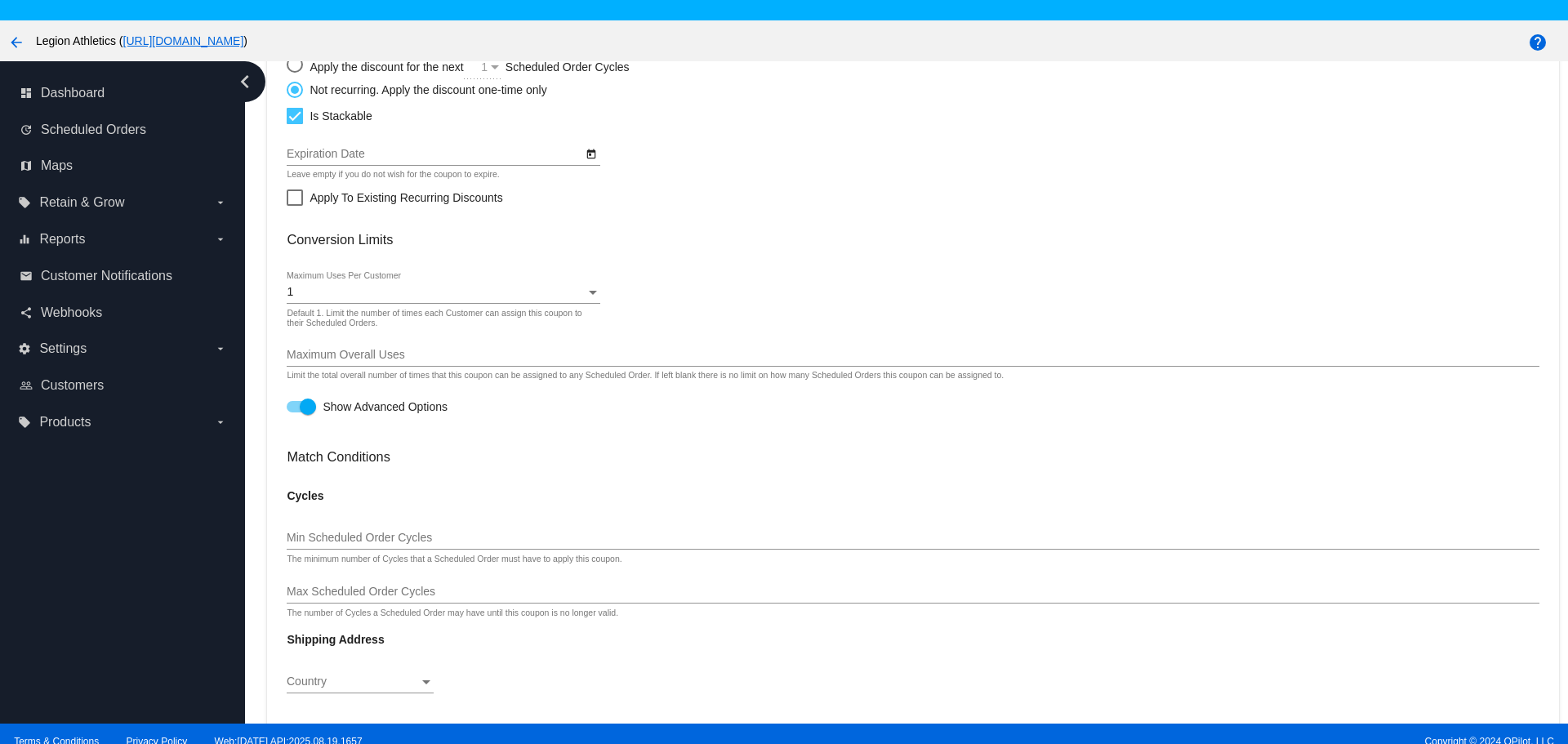
click at [310, 412] on div at bounding box center [308, 407] width 16 height 16
click at [295, 412] on input "Show Advanced Options" at bounding box center [294, 412] width 1 height 1
checkbox input "false"
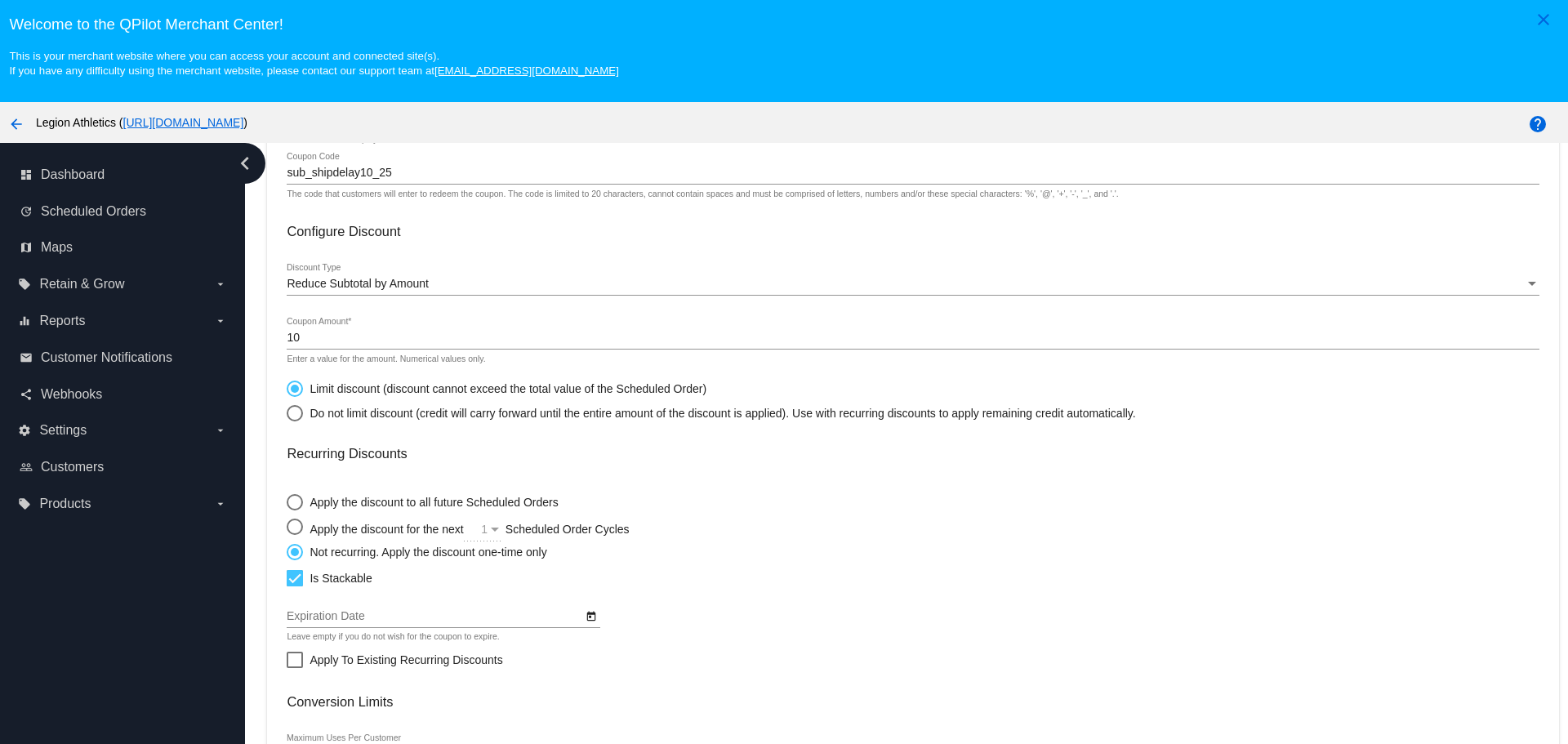
scroll to position [245, 0]
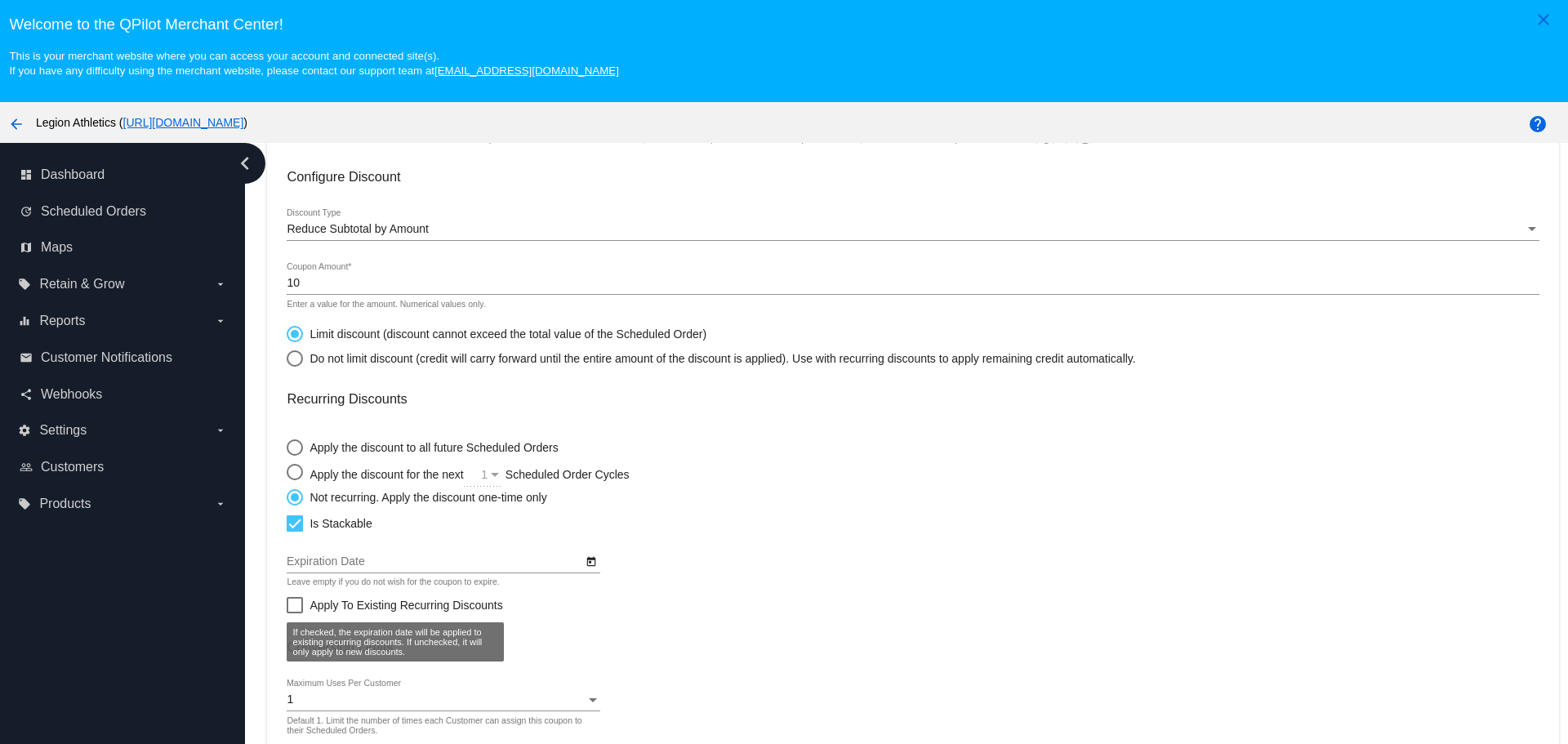
click at [391, 602] on span "Apply To Existing Recurring Discounts" at bounding box center [406, 605] width 193 height 20
click at [295, 614] on input "Apply To Existing Recurring Discounts" at bounding box center [294, 614] width 1 height 1
click at [391, 602] on span "Apply To Existing Recurring Discounts" at bounding box center [406, 605] width 193 height 20
click at [295, 614] on input "Apply To Existing Recurring Discounts" at bounding box center [294, 614] width 1 height 1
checkbox input "false"
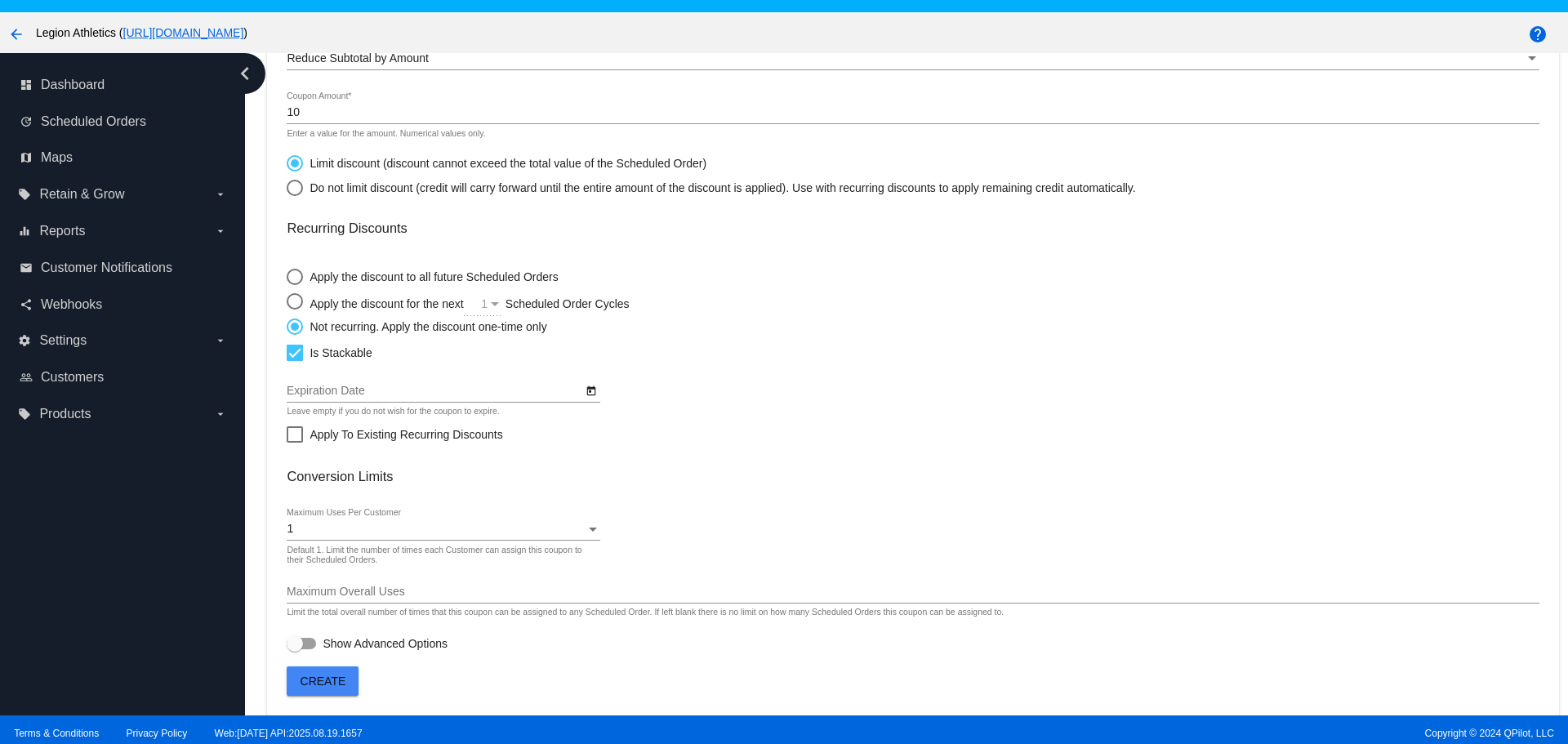
scroll to position [102, 0]
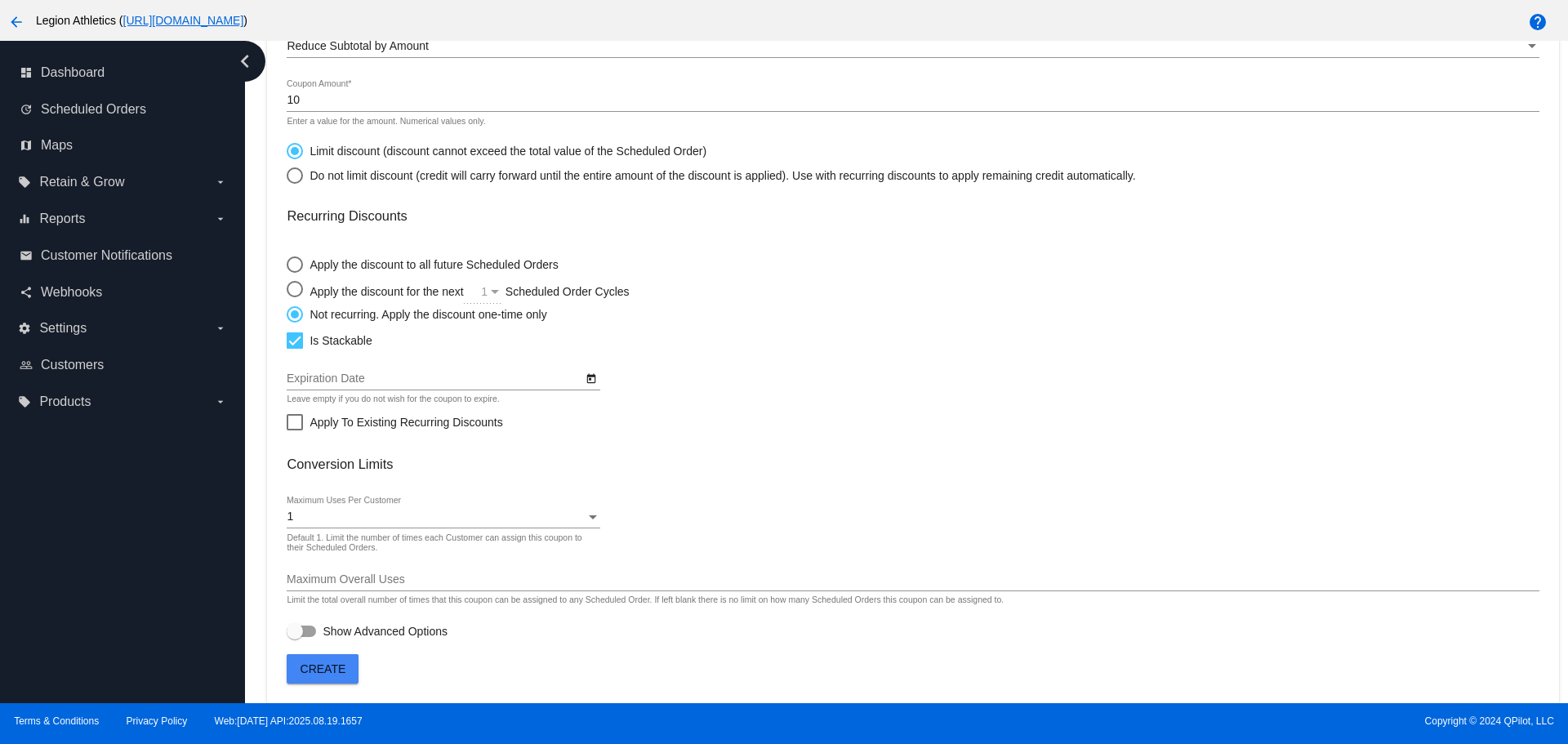
click at [315, 672] on span "Create" at bounding box center [324, 669] width 45 height 13
